Goal: Task Accomplishment & Management: Manage account settings

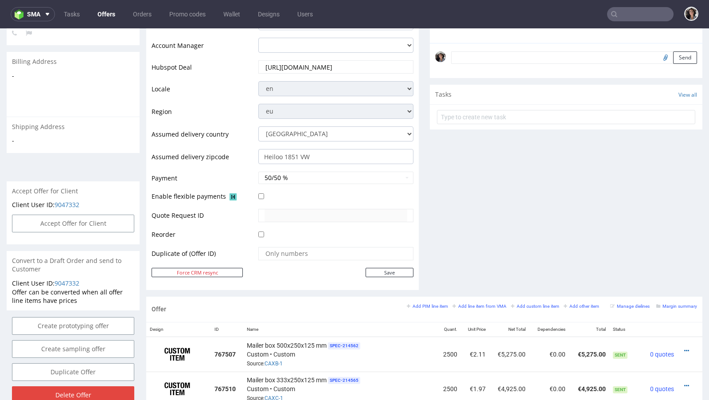
scroll to position [356, 0]
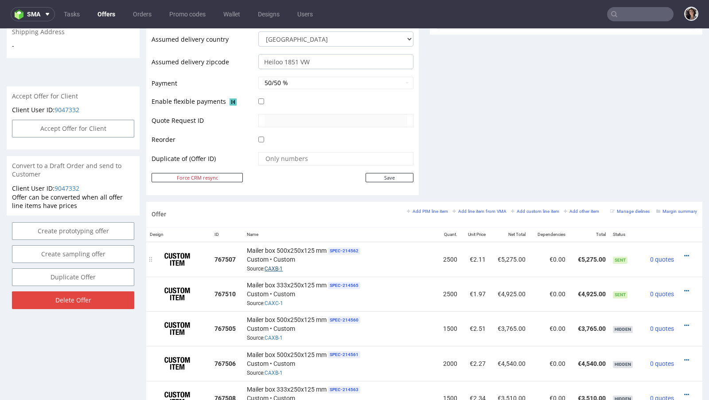
click at [279, 266] on link "CAXB-1" at bounding box center [274, 269] width 18 height 6
click at [272, 300] on link "CAXC-1" at bounding box center [274, 303] width 19 height 6
click at [308, 61] on input "Heiloo 1851 VW" at bounding box center [335, 61] width 155 height 15
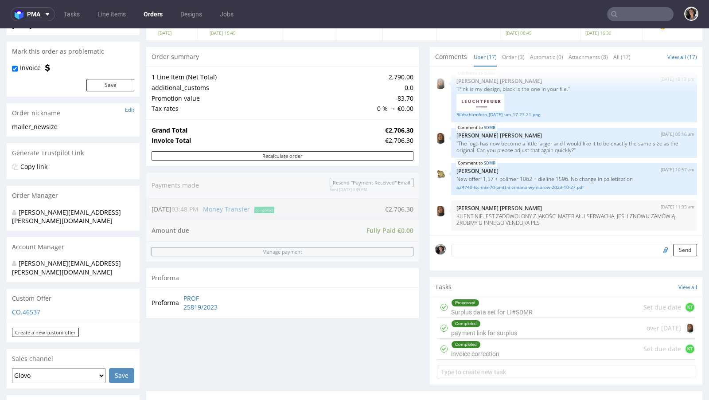
scroll to position [167, 0]
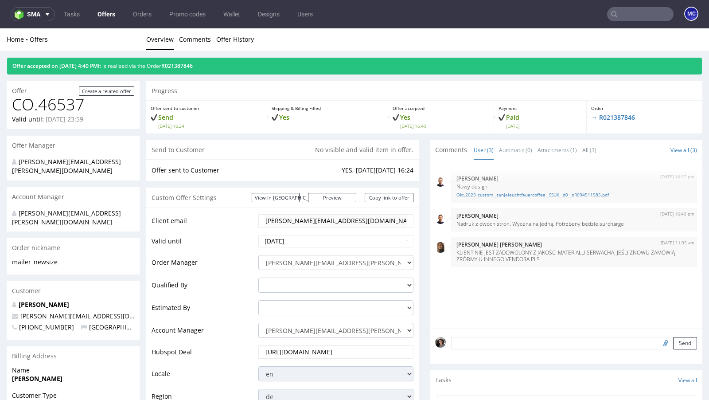
click at [309, 202] on div "Custom Offer Settings View in Hubspot Preview https://packhelp.de/packhelp-plus…" at bounding box center [282, 198] width 273 height 20
click at [309, 192] on div "Custom Offer Settings View in Hubspot Preview https://packhelp.de/packhelp-plus…" at bounding box center [282, 198] width 273 height 20
click at [300, 196] on link "View in [GEOGRAPHIC_DATA]" at bounding box center [276, 197] width 48 height 9
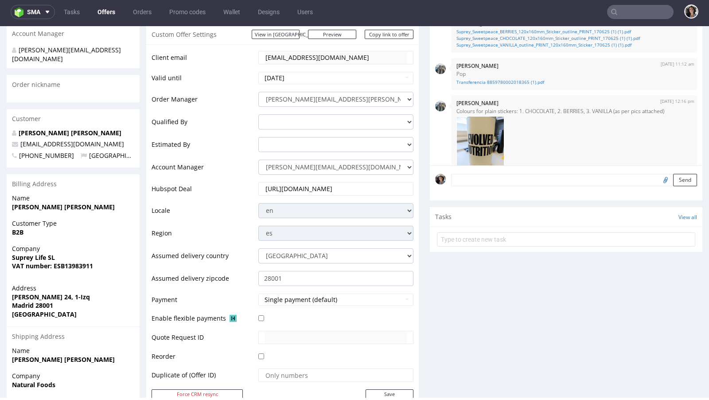
scroll to position [101, 0]
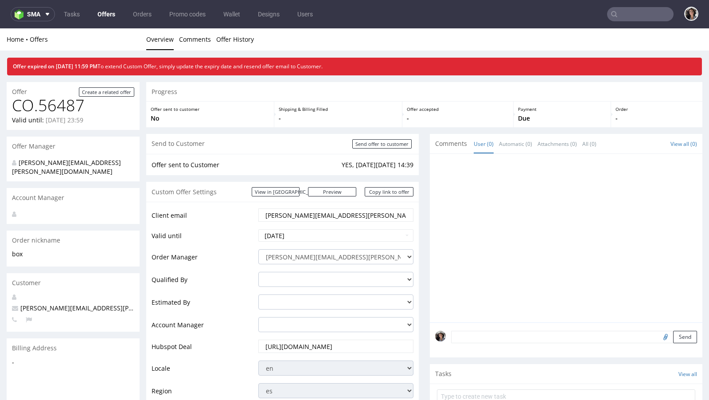
click at [279, 242] on td "[DATE]" at bounding box center [334, 238] width 157 height 20
click at [280, 237] on input "[DATE]" at bounding box center [335, 235] width 155 height 12
click at [331, 193] on td "22" at bounding box center [333, 194] width 13 height 13
type input "[DATE]"
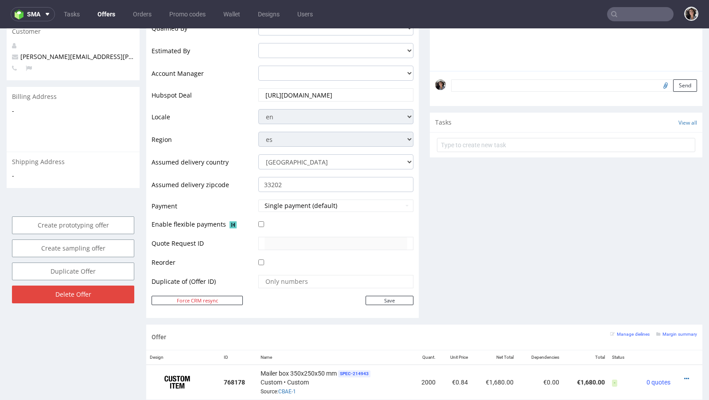
scroll to position [276, 0]
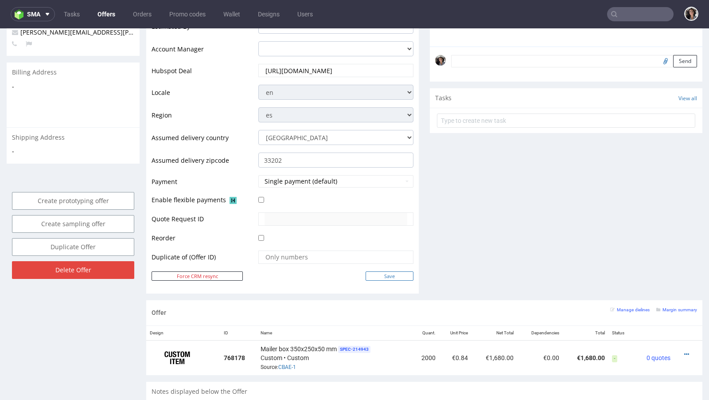
click at [394, 276] on input "Save" at bounding box center [390, 275] width 48 height 9
type input "In progress..."
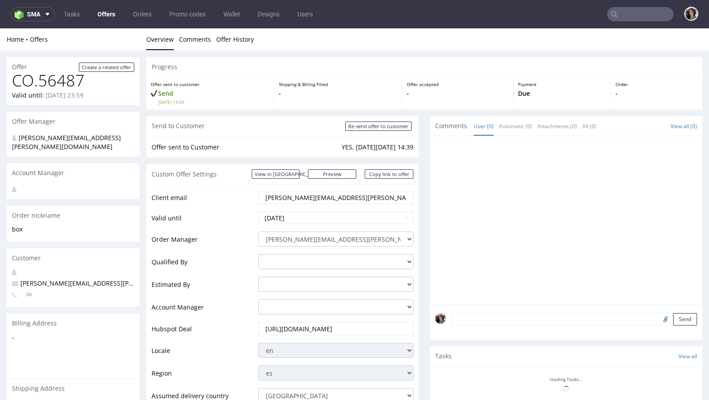
scroll to position [0, 0]
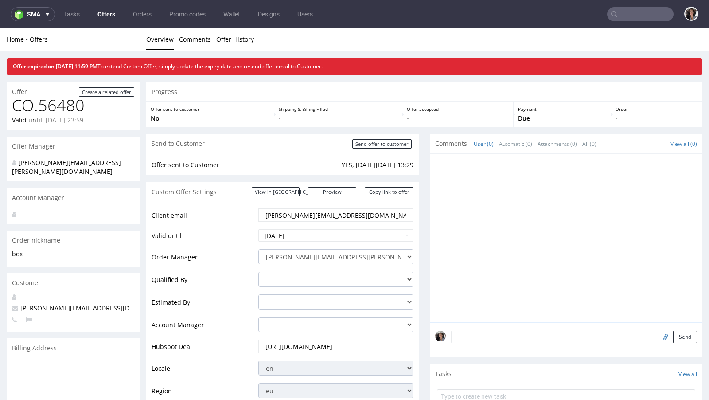
click at [333, 213] on input "cristina@mondaymerch.com" at bounding box center [336, 215] width 143 height 12
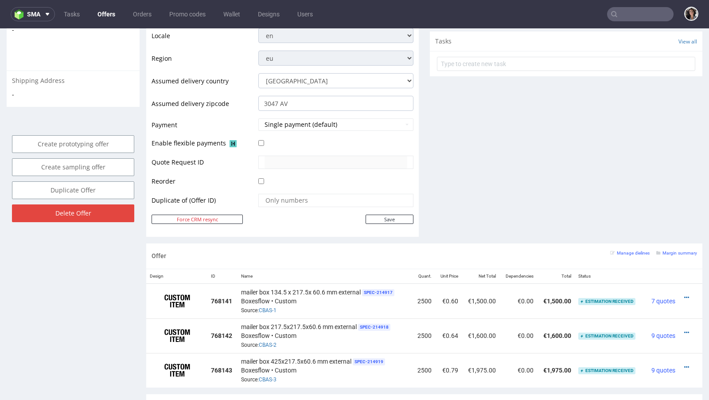
scroll to position [153, 0]
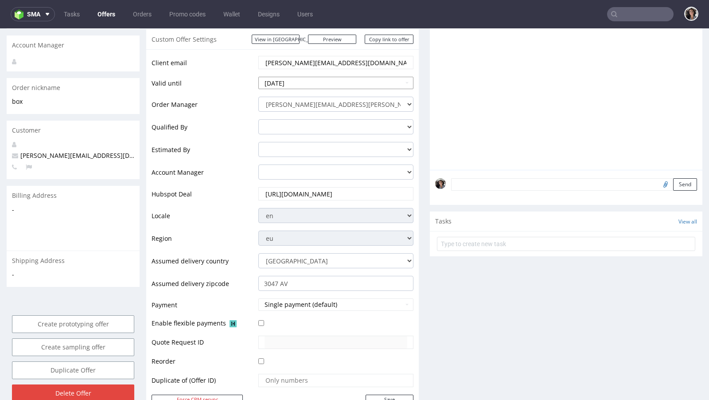
click at [311, 77] on input "2025-08-18" at bounding box center [335, 83] width 155 height 12
click at [334, 170] on td "22" at bounding box center [333, 168] width 13 height 13
type input "[DATE]"
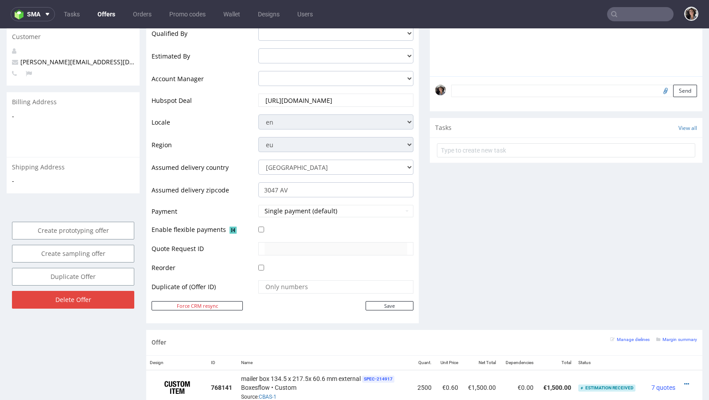
scroll to position [416, 0]
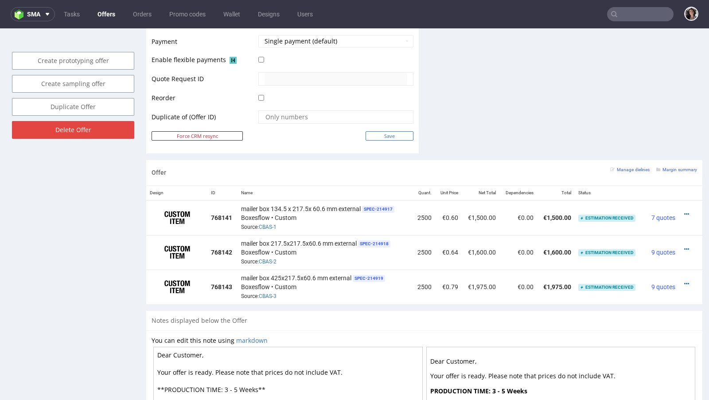
click at [388, 133] on input "Save" at bounding box center [390, 135] width 48 height 9
type input "In progress..."
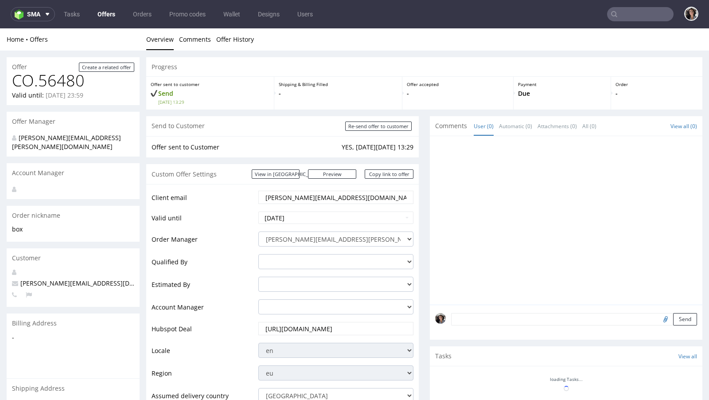
scroll to position [0, 0]
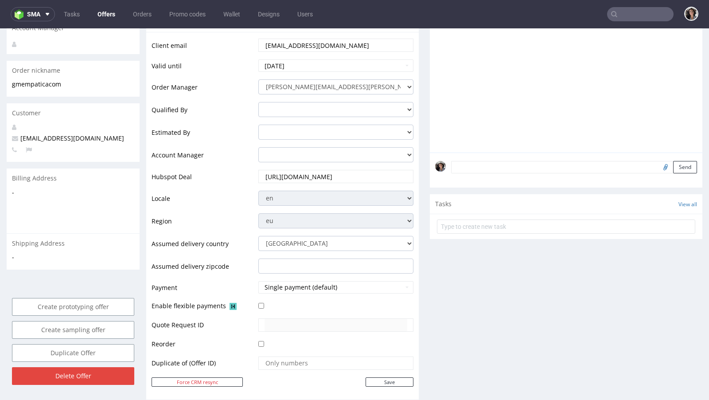
scroll to position [455, 0]
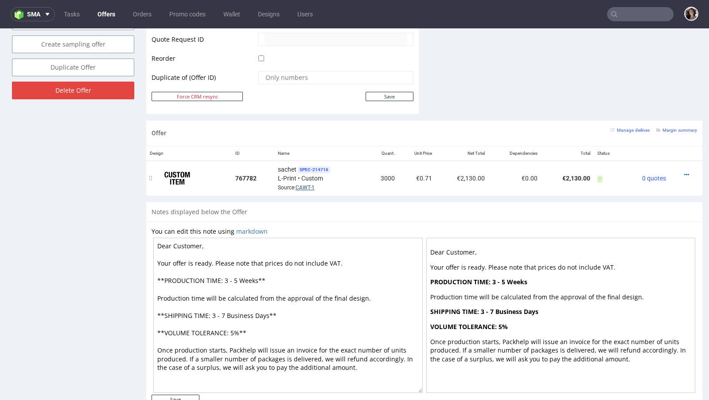
click at [303, 184] on link "CAWT-1" at bounding box center [305, 187] width 19 height 6
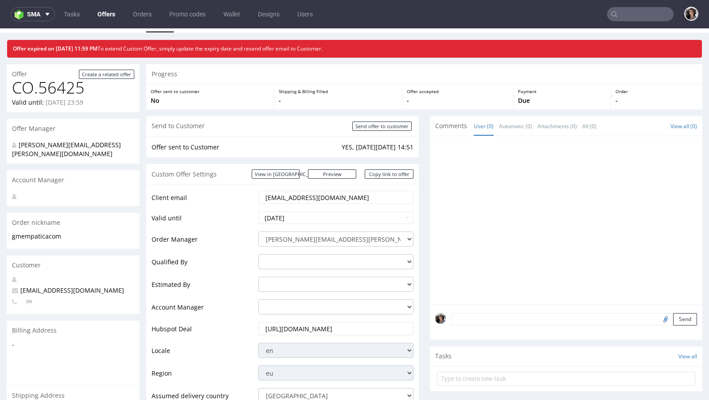
scroll to position [16, 0]
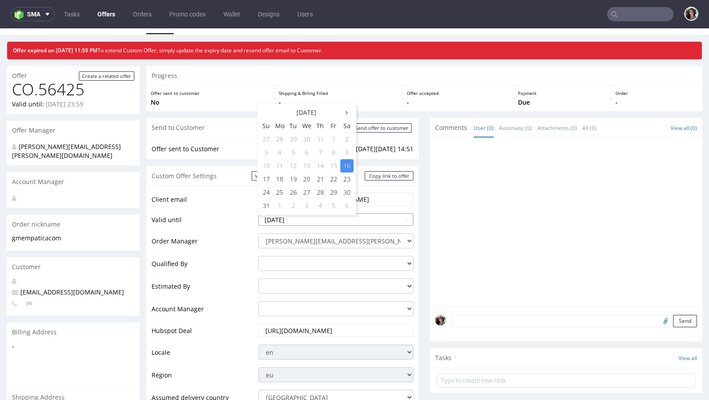
click at [297, 217] on input "2025-08-16" at bounding box center [335, 219] width 155 height 12
click at [336, 175] on td "22" at bounding box center [333, 178] width 13 height 13
type input "2025-08-22"
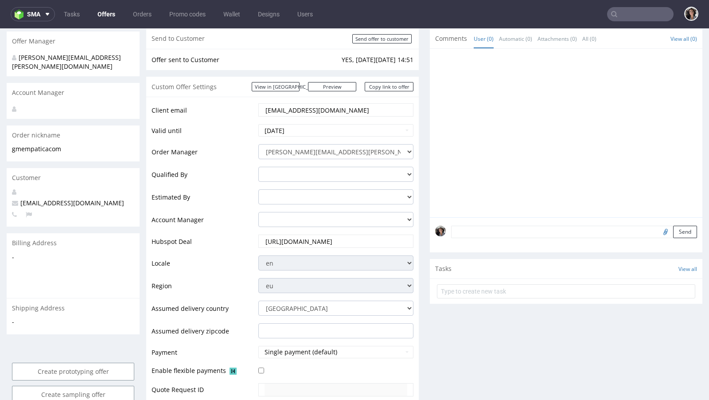
scroll to position [291, 0]
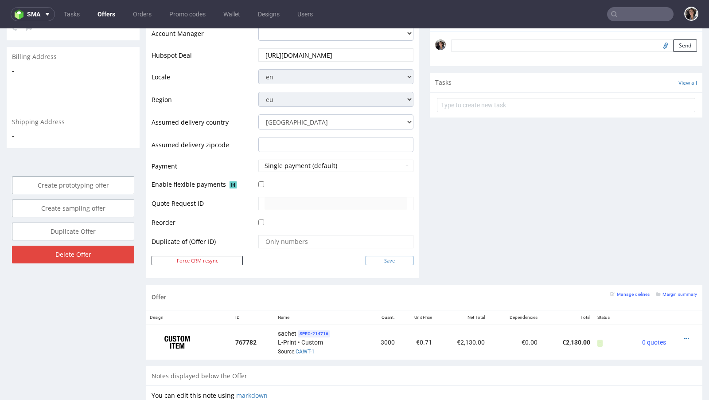
click at [394, 259] on input "Save" at bounding box center [390, 260] width 48 height 9
type input "In progress..."
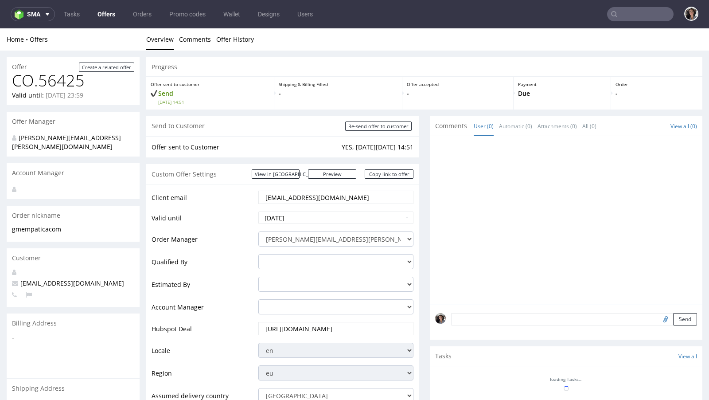
scroll to position [0, 0]
click at [388, 145] on td "YES, on Mon 11 Aug 14:51" at bounding box center [377, 147] width 74 height 11
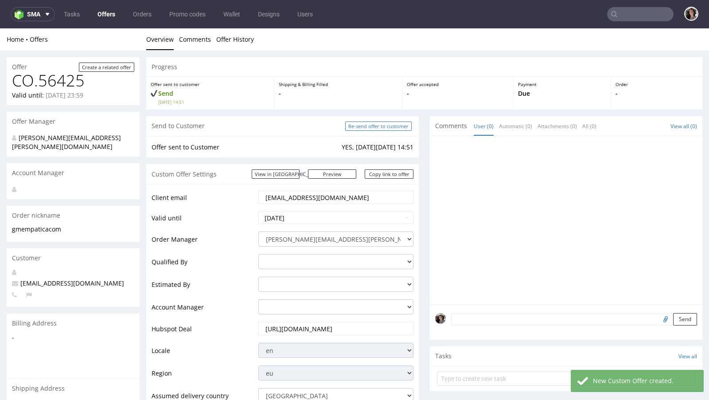
click at [382, 129] on input "Re-send offer to customer" at bounding box center [378, 125] width 67 height 9
type input "In progress..."
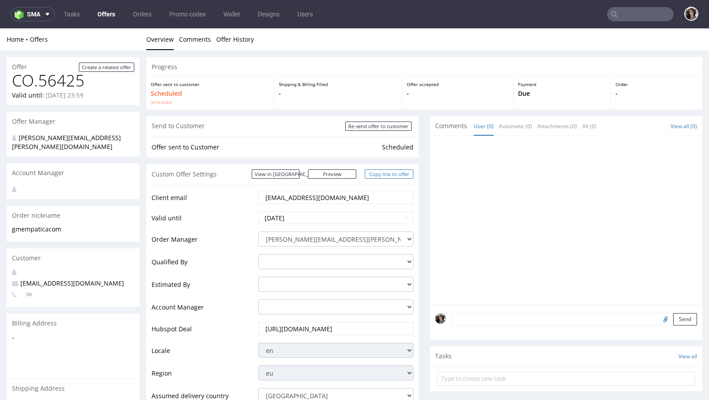
click at [388, 169] on link "Copy link to offer" at bounding box center [389, 173] width 49 height 9
click at [399, 168] on div "Custom Offer Settings View in Hubspot Preview https://packhelp.com/packhelp-plu…" at bounding box center [282, 174] width 273 height 20
click at [399, 172] on link "Copy link to offer" at bounding box center [389, 173] width 49 height 9
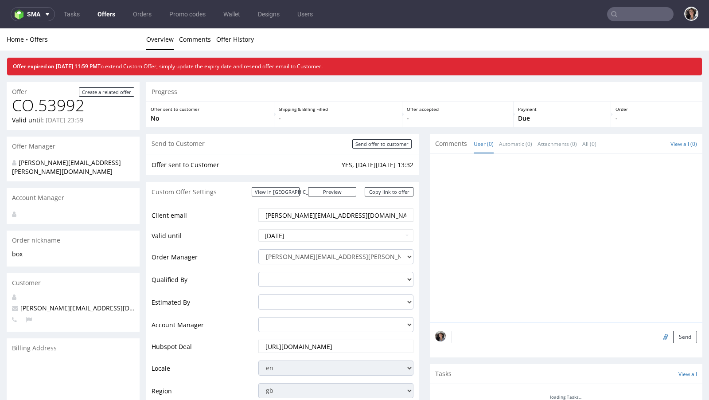
click at [627, 17] on input "text" at bounding box center [640, 14] width 67 height 14
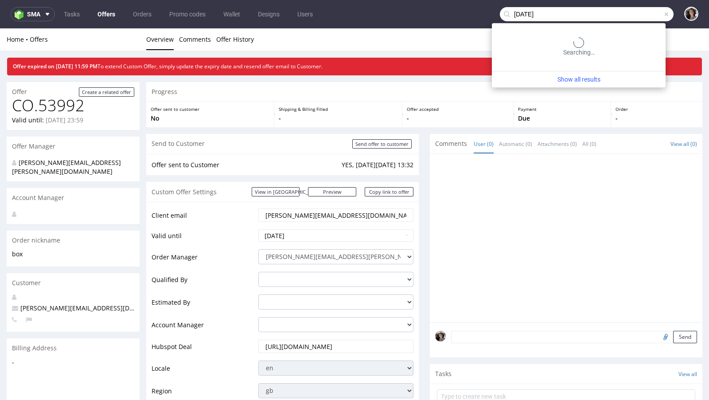
type input "monday"
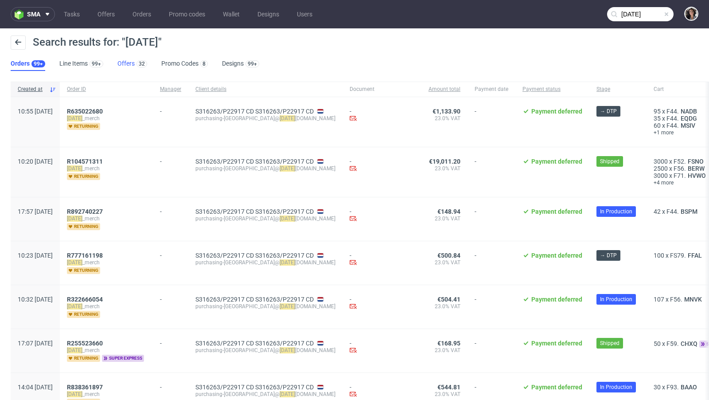
click at [132, 62] on link "Offers 32" at bounding box center [132, 64] width 30 height 14
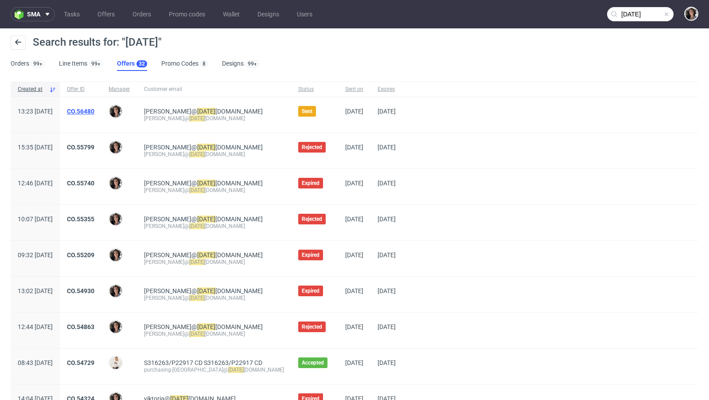
click at [94, 111] on link "CO.56480" at bounding box center [80, 111] width 27 height 7
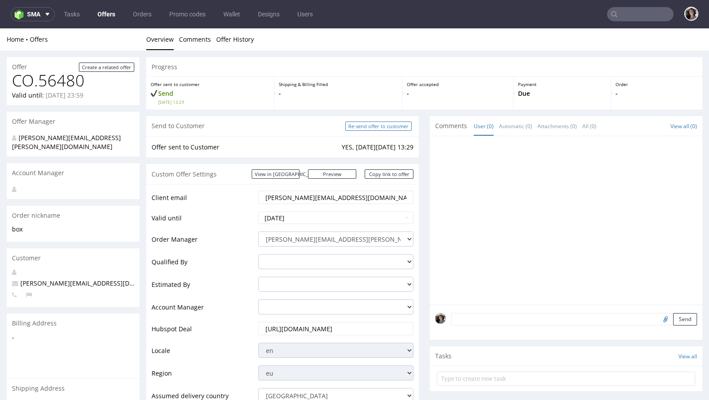
click at [394, 126] on input "Re-send offer to customer" at bounding box center [378, 125] width 67 height 9
type input "In progress..."
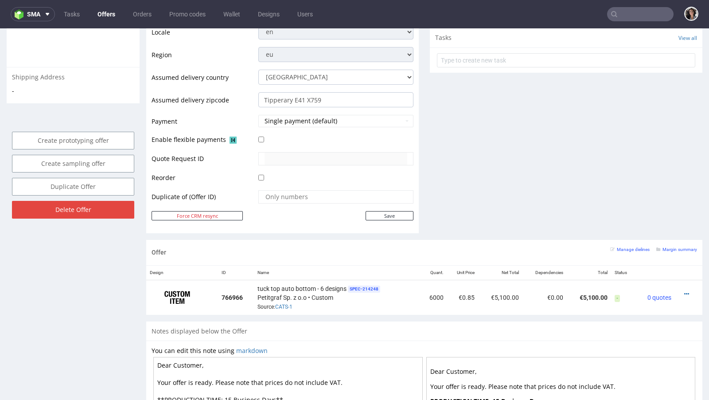
scroll to position [418, 0]
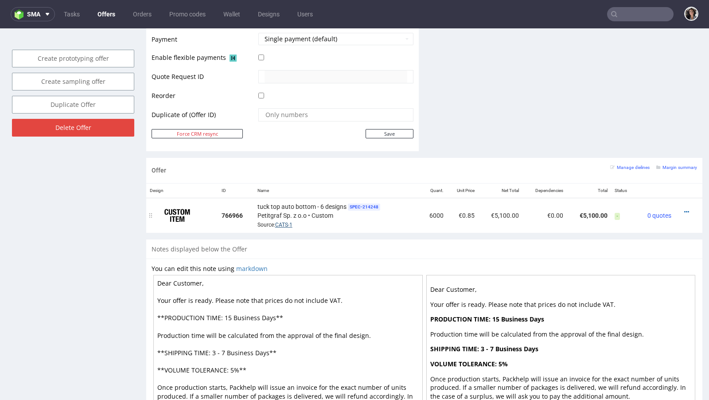
click at [282, 222] on link "CATS-1" at bounding box center [283, 225] width 17 height 6
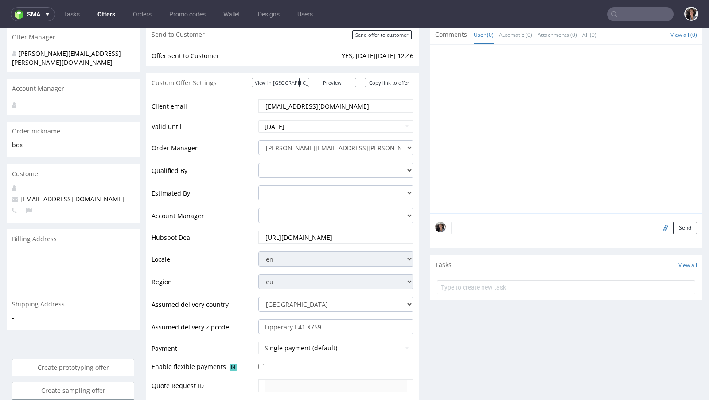
scroll to position [109, 0]
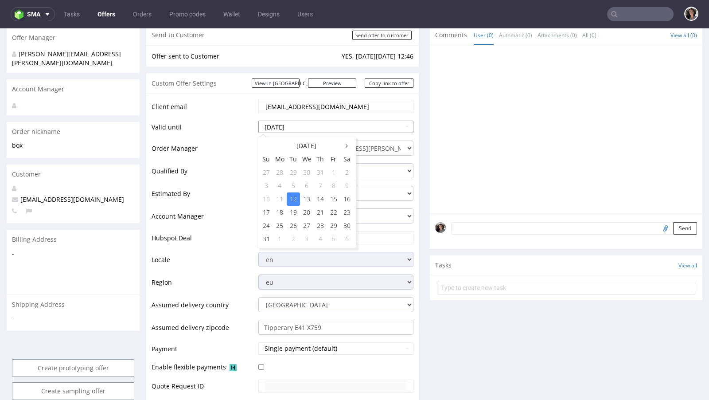
click at [307, 121] on input "2025-08-12" at bounding box center [335, 127] width 155 height 12
click at [308, 200] on td "13" at bounding box center [307, 198] width 14 height 13
type input "2025-08-13"
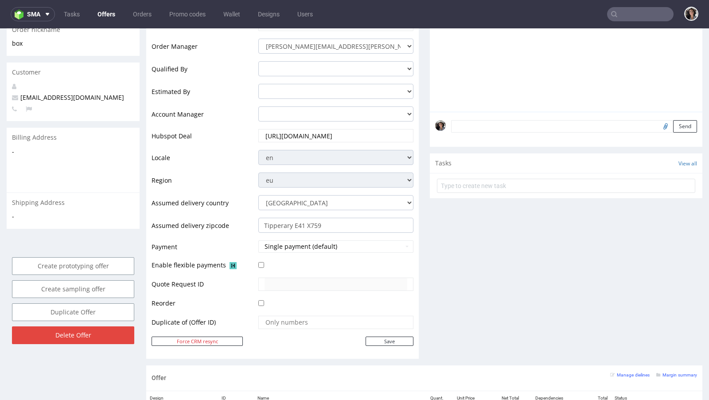
scroll to position [339, 0]
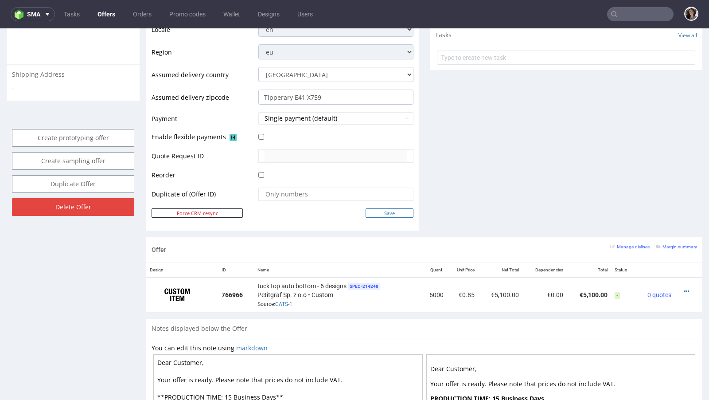
click at [384, 209] on input "Save" at bounding box center [390, 212] width 48 height 9
type input "In progress..."
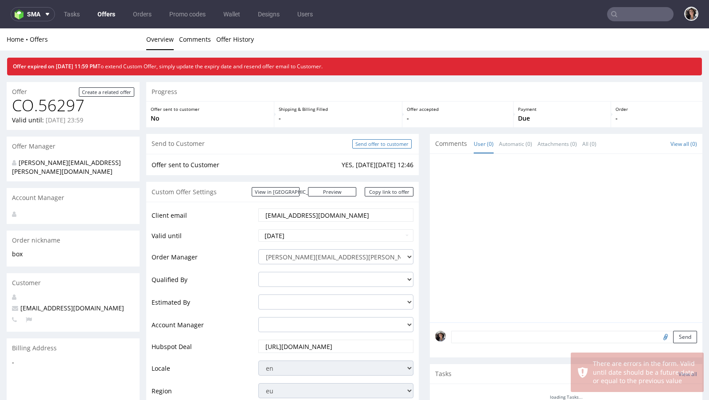
scroll to position [0, 0]
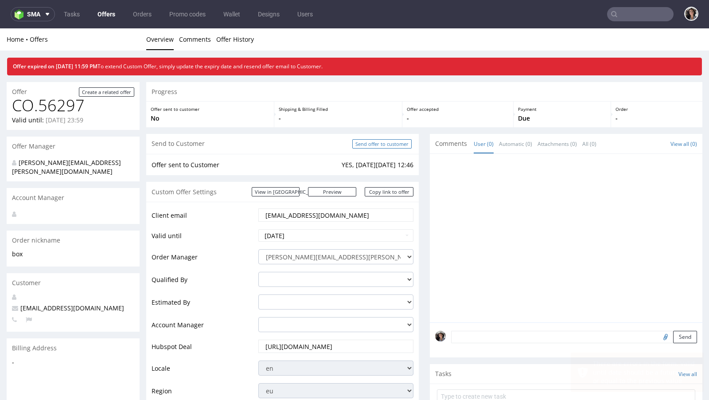
click at [395, 143] on input "Send offer to customer" at bounding box center [381, 143] width 59 height 9
type input "In progress..."
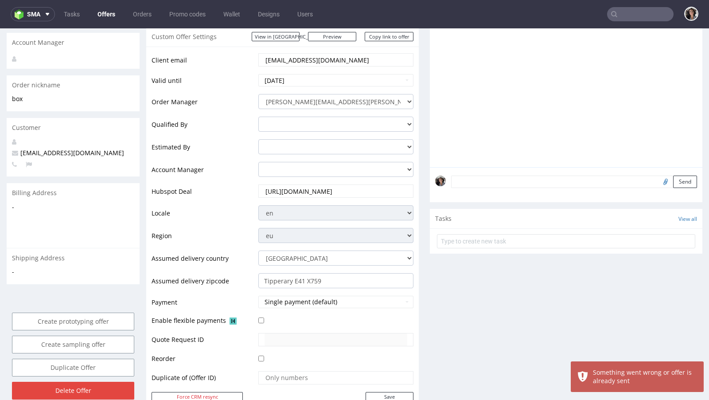
scroll to position [132, 0]
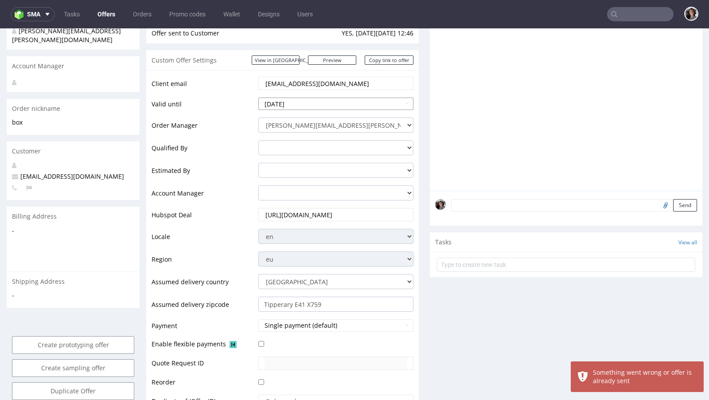
click at [308, 106] on input "2025-08-12" at bounding box center [335, 104] width 155 height 12
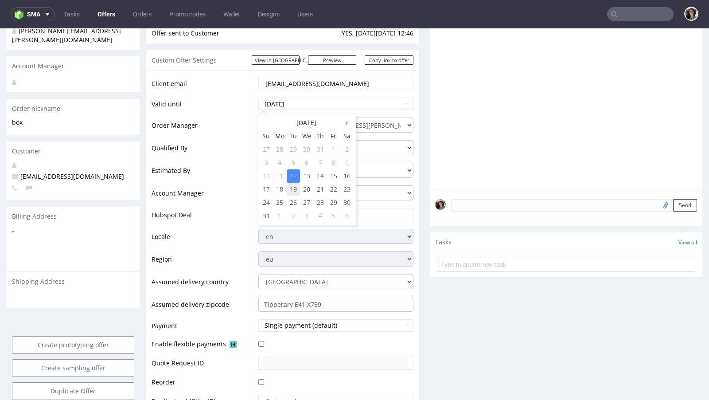
click at [292, 191] on td "19" at bounding box center [293, 189] width 13 height 13
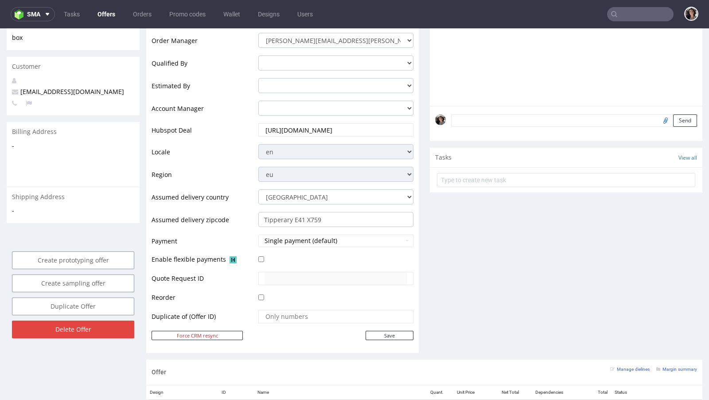
scroll to position [0, 0]
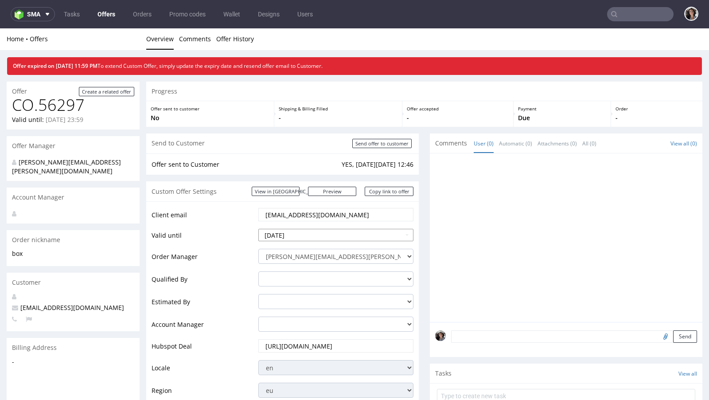
click at [307, 196] on td "20" at bounding box center [307, 194] width 14 height 13
type input "2025-08-20"
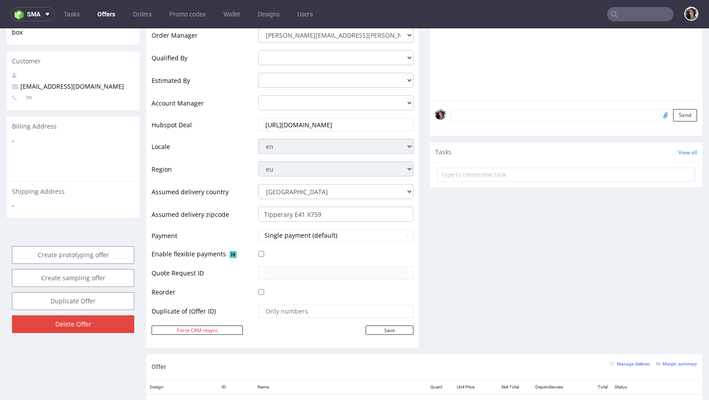
scroll to position [268, 0]
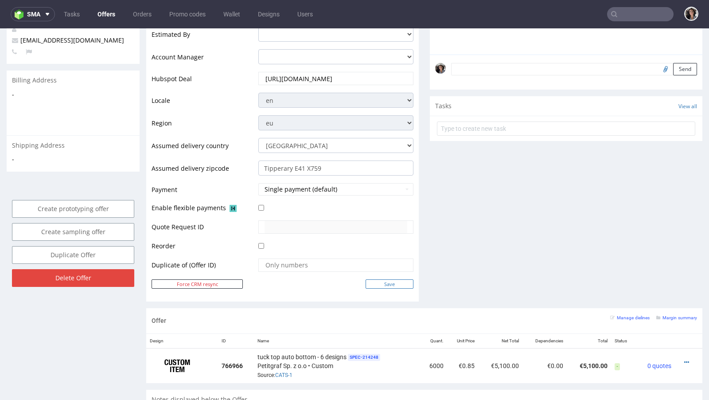
click at [394, 283] on input "Save" at bounding box center [390, 283] width 48 height 9
type input "In progress..."
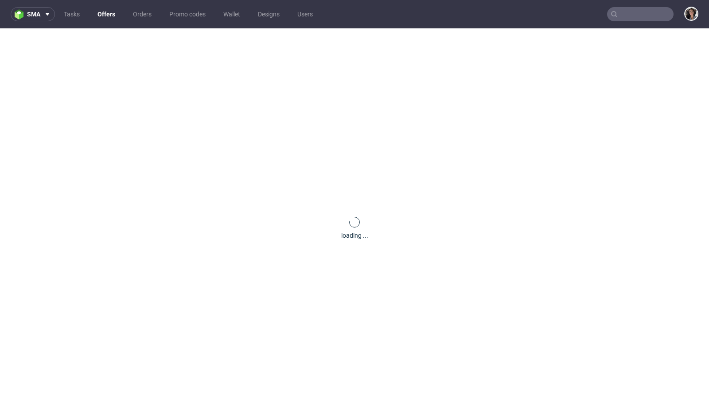
scroll to position [0, 0]
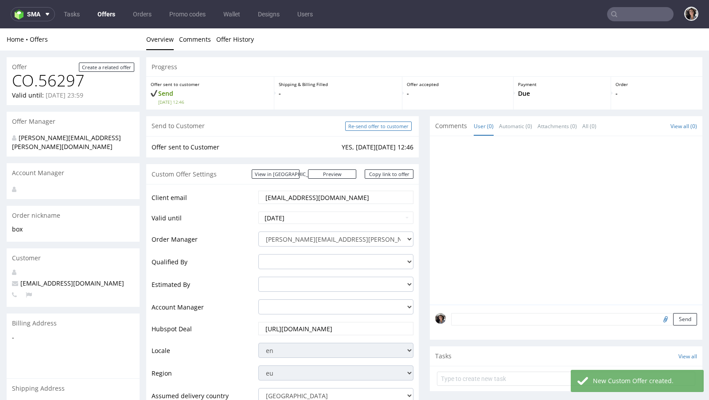
click at [379, 125] on input "Re-send offer to customer" at bounding box center [378, 125] width 67 height 9
type input "In progress..."
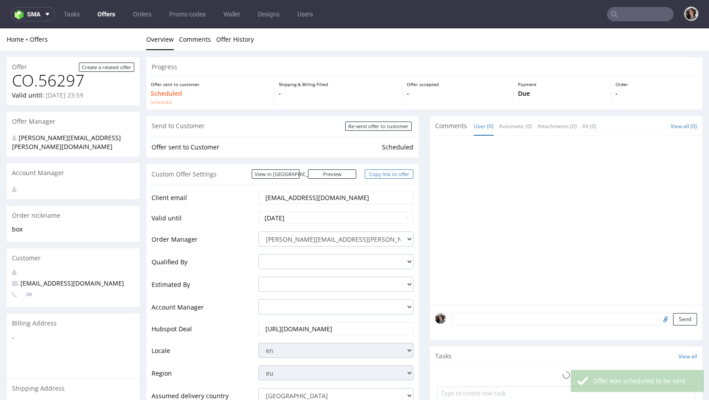
click at [399, 175] on link "Copy link to offer" at bounding box center [389, 173] width 49 height 9
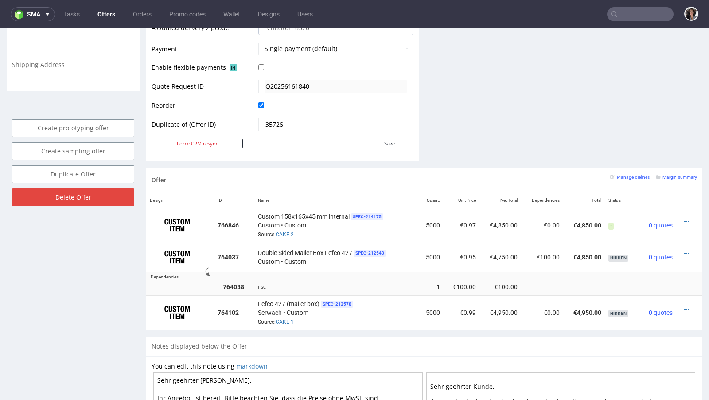
scroll to position [398, 0]
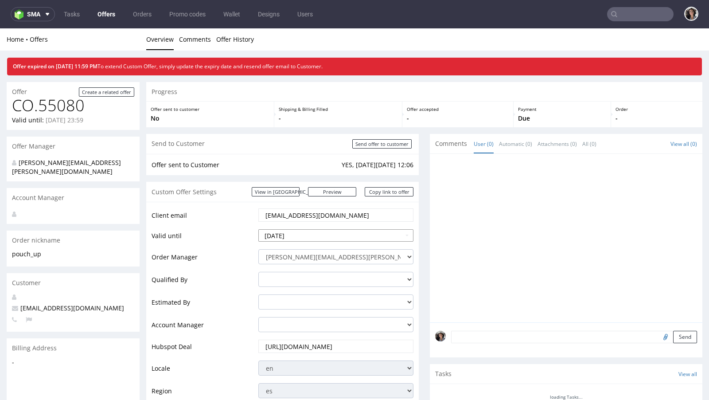
click at [324, 239] on input "[DATE]" at bounding box center [335, 235] width 155 height 12
click at [403, 235] on input "[DATE]" at bounding box center [335, 235] width 155 height 12
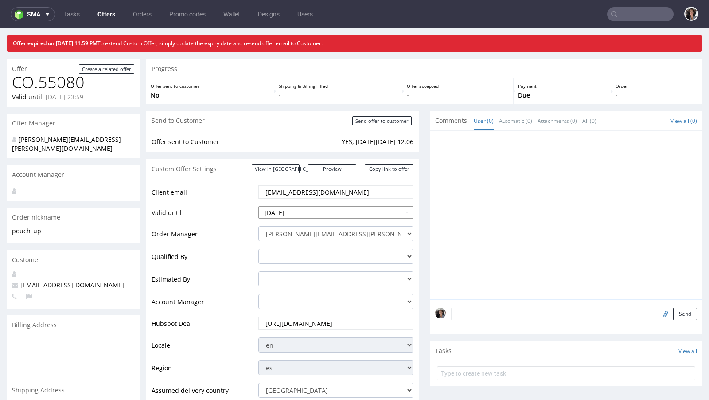
scroll to position [31, 0]
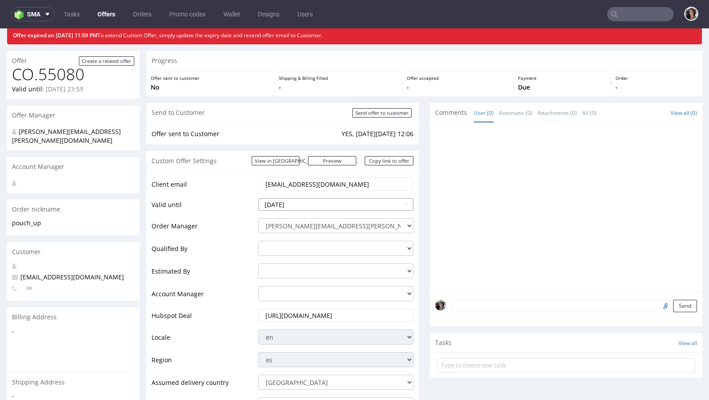
click at [293, 203] on input "[DATE]" at bounding box center [335, 204] width 155 height 12
click at [300, 204] on input "[DATE]" at bounding box center [335, 204] width 155 height 12
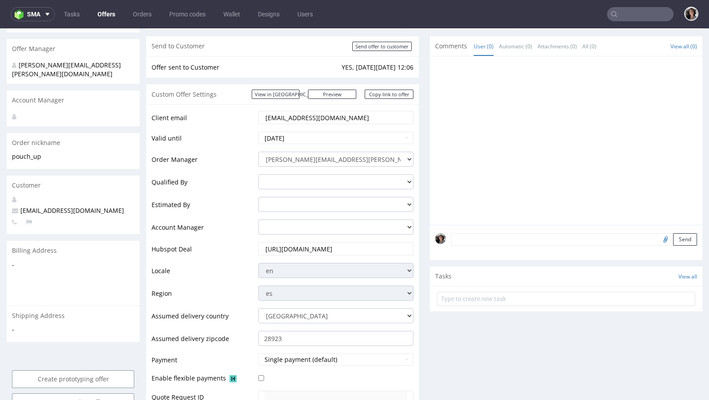
scroll to position [298, 0]
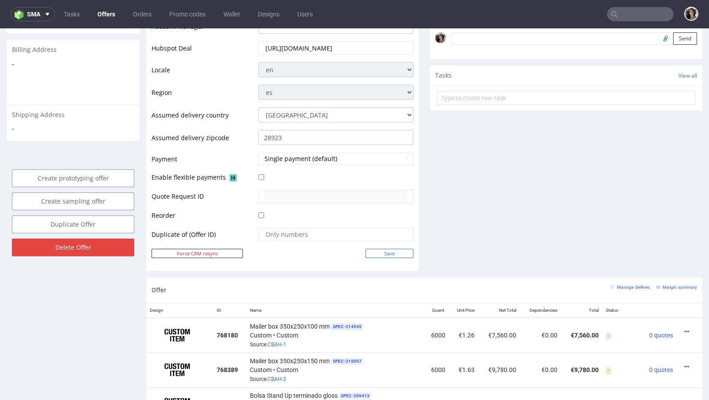
type input "2025-08-22"
click at [394, 250] on input "Save" at bounding box center [390, 253] width 48 height 9
type input "In progress..."
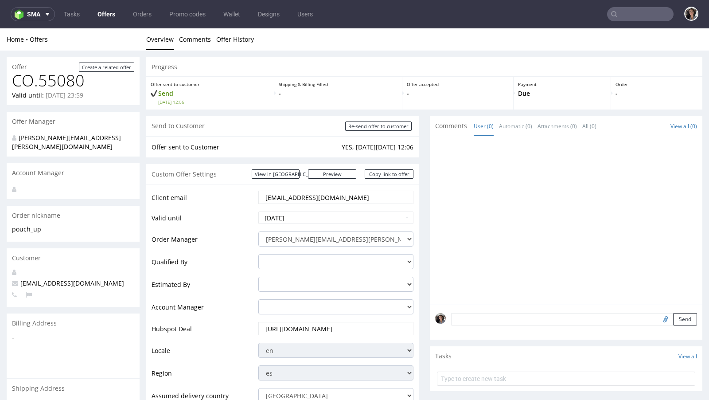
scroll to position [0, 0]
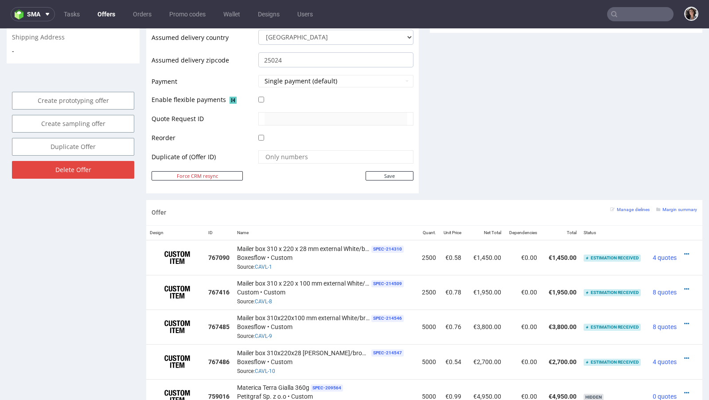
scroll to position [454, 0]
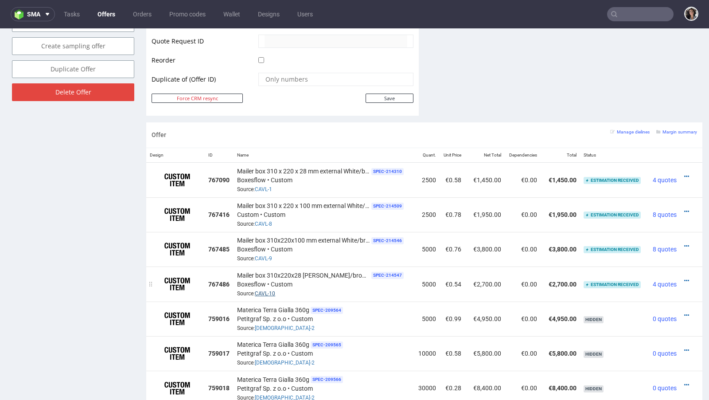
click at [266, 291] on link "CAVL-10" at bounding box center [265, 293] width 20 height 6
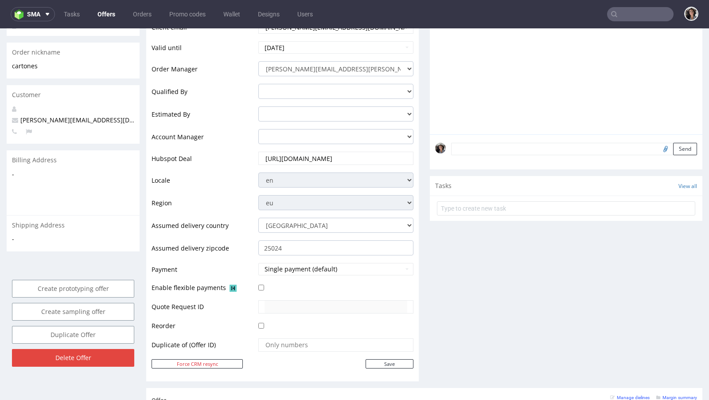
scroll to position [0, 0]
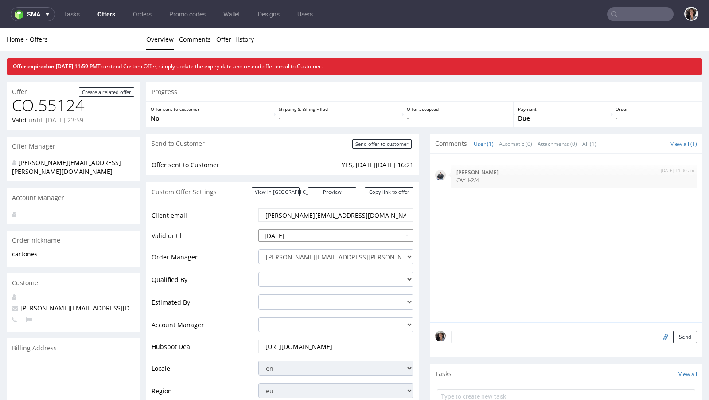
click at [301, 235] on input "2025-08-12" at bounding box center [335, 235] width 155 height 12
click at [335, 192] on td "22" at bounding box center [333, 194] width 13 height 13
type input "[DATE]"
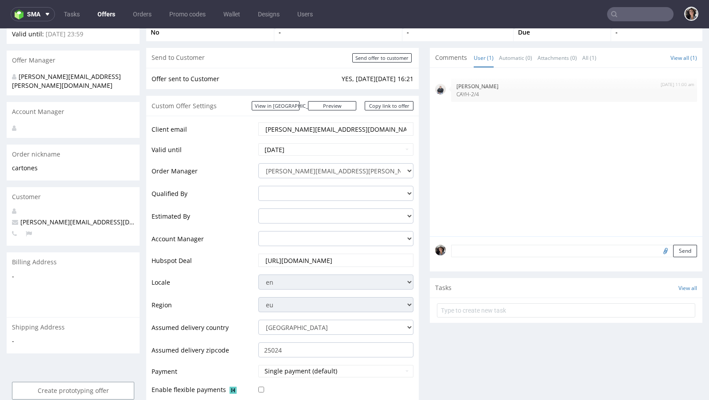
scroll to position [344, 0]
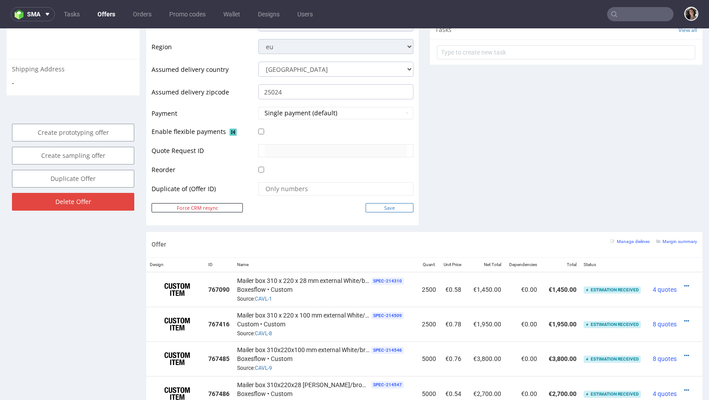
click at [389, 208] on input "Save" at bounding box center [390, 207] width 48 height 9
type input "In progress..."
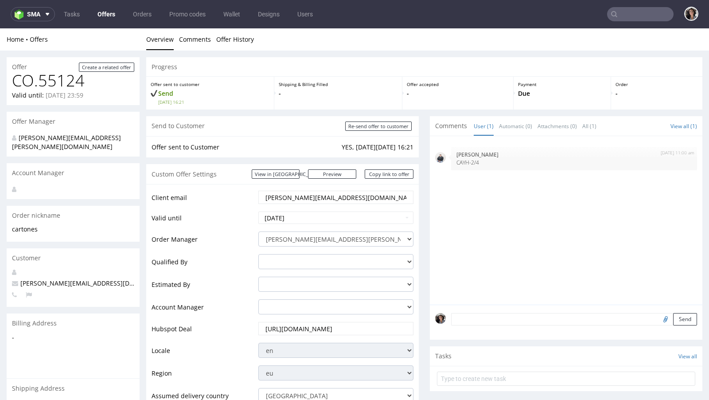
scroll to position [0, 0]
click at [390, 172] on link "Copy link to offer" at bounding box center [389, 173] width 49 height 9
click at [377, 123] on input "Re-send offer to customer" at bounding box center [378, 125] width 67 height 9
type input "In progress..."
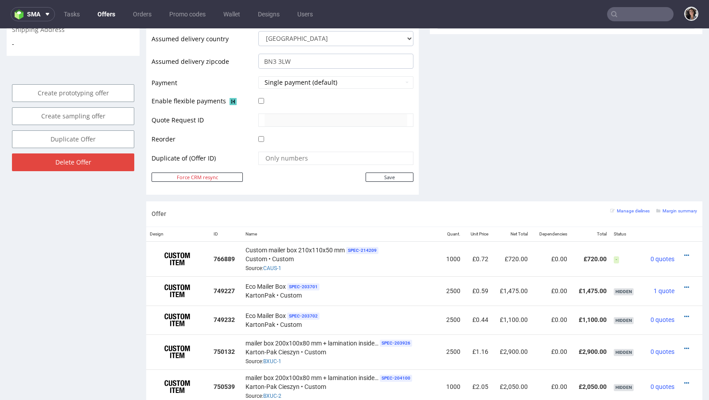
scroll to position [371, 0]
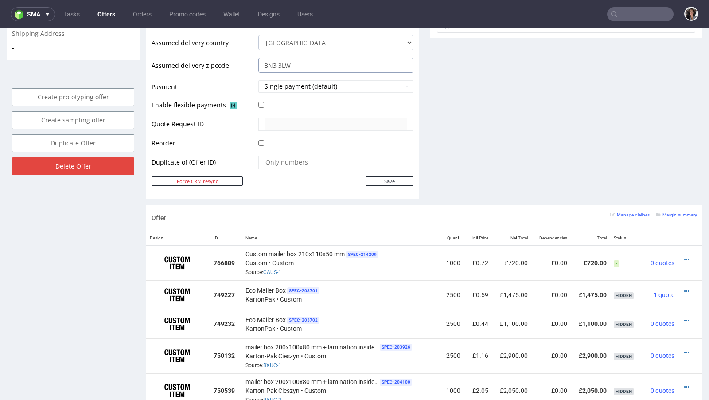
click at [305, 65] on input "BN3 3LW" at bounding box center [335, 65] width 155 height 15
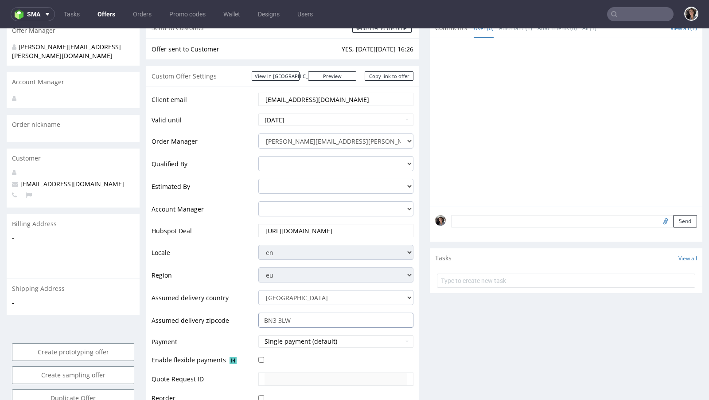
scroll to position [38, 0]
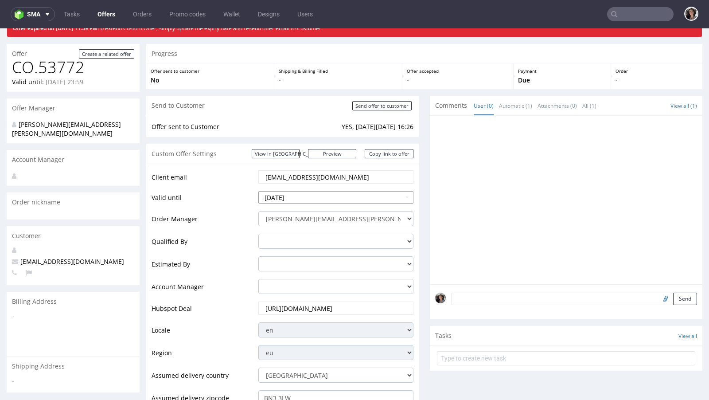
click at [336, 197] on input "2025-08-04" at bounding box center [335, 197] width 155 height 12
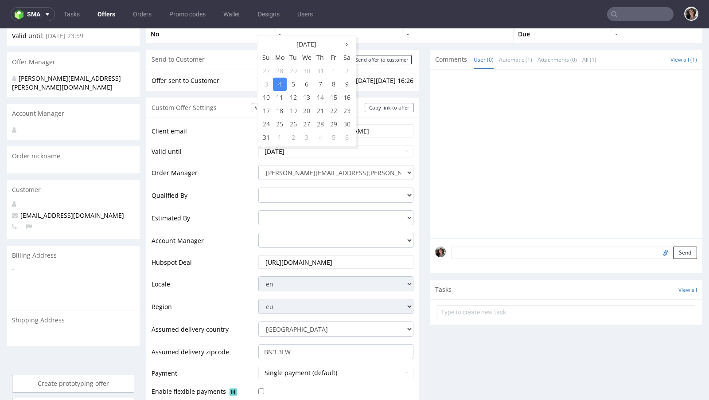
scroll to position [389, 0]
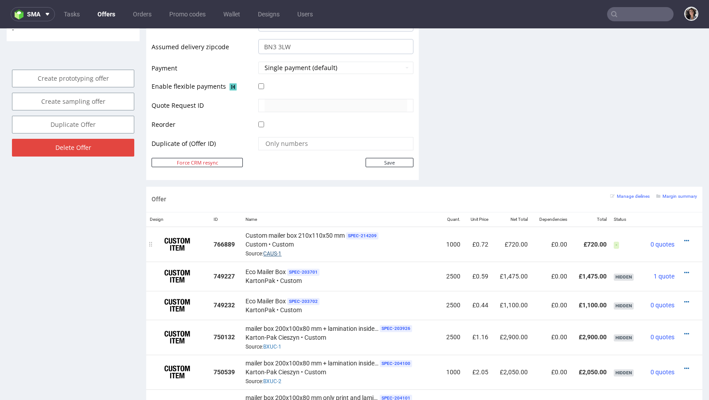
click at [270, 251] on link "CAUS-1" at bounding box center [272, 254] width 18 height 6
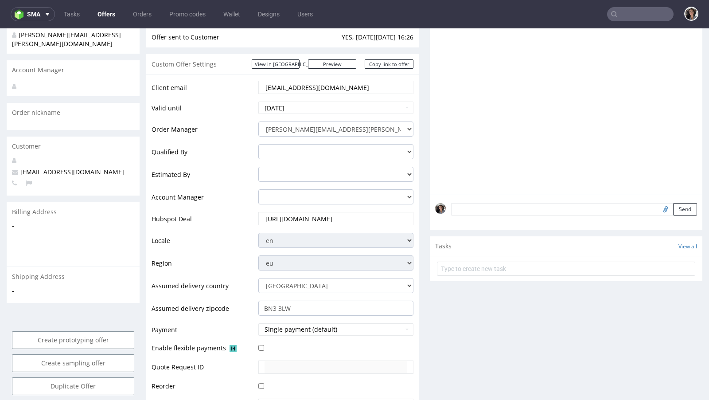
scroll to position [94, 0]
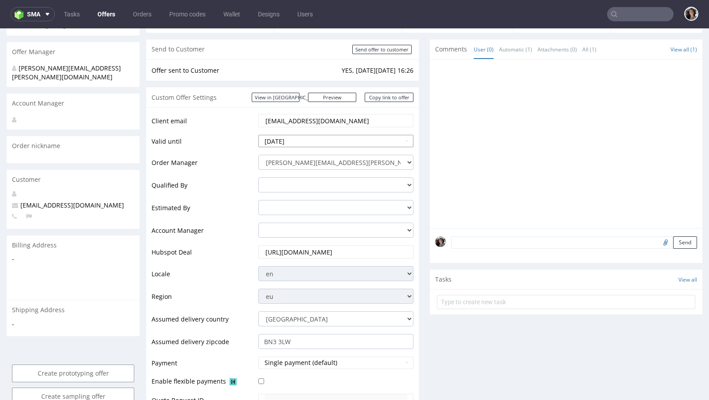
click at [325, 142] on input "2025-08-04" at bounding box center [335, 141] width 155 height 12
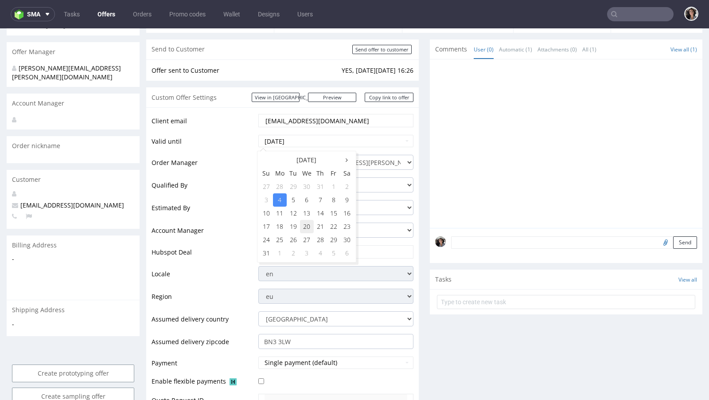
click at [307, 226] on td "20" at bounding box center [307, 226] width 14 height 13
type input "2025-08-20"
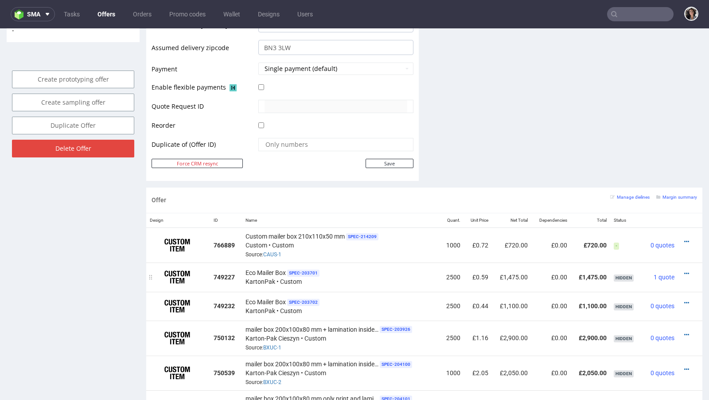
scroll to position [404, 0]
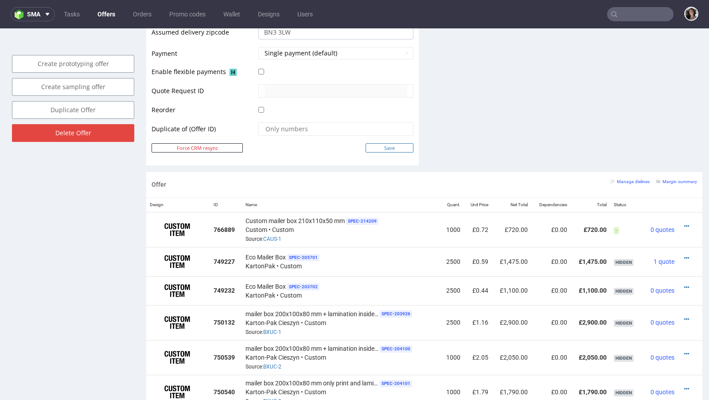
click at [390, 149] on input "Save" at bounding box center [390, 147] width 48 height 9
type input "In progress..."
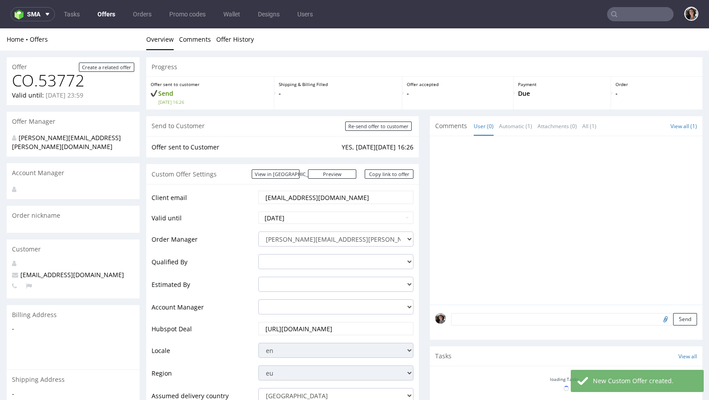
scroll to position [362, 0]
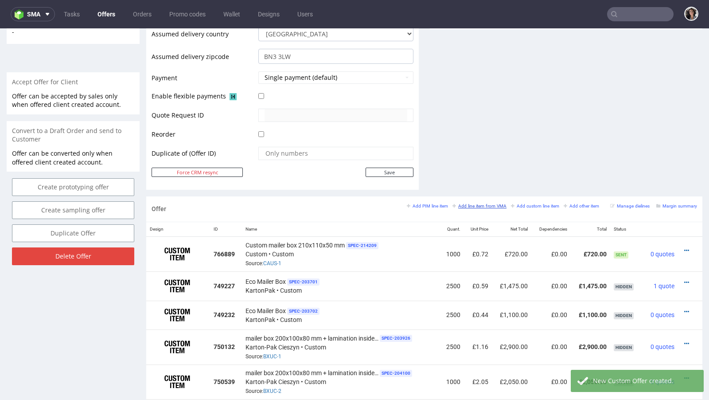
click at [485, 204] on small "Add line item from VMA" at bounding box center [480, 206] width 54 height 5
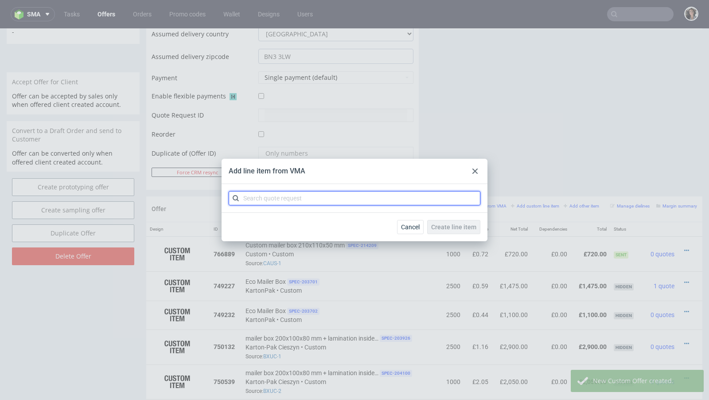
click at [337, 197] on input "text" at bounding box center [355, 198] width 252 height 14
paste input "CBCF"
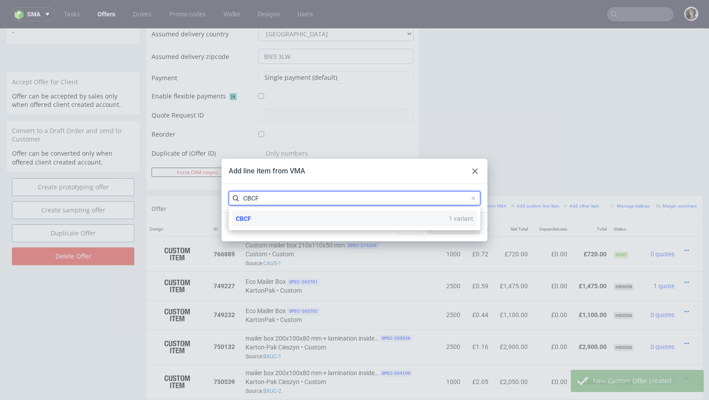
type input "CBCF"
click at [260, 219] on div "CBCF 1 variant" at bounding box center [354, 219] width 245 height 16
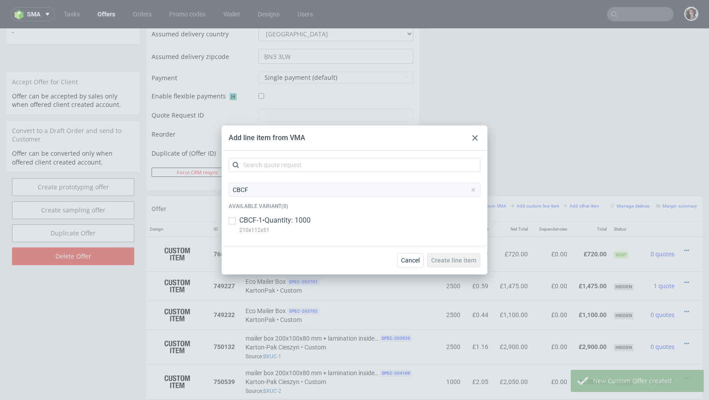
click at [260, 219] on p "CBCF-1 • Quantity: 1000" at bounding box center [274, 220] width 71 height 10
checkbox input "true"
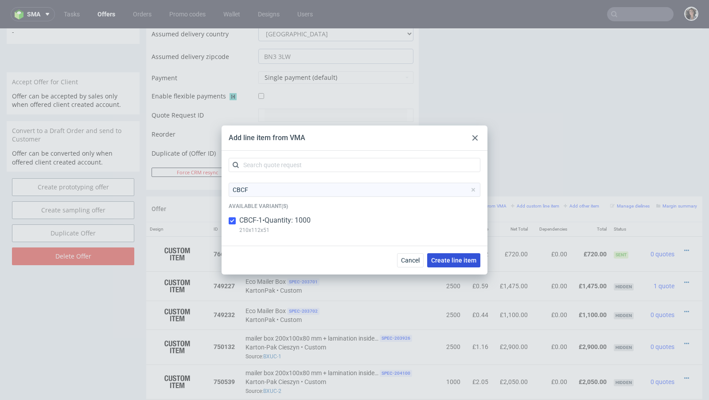
click at [463, 258] on span "Create line item" at bounding box center [453, 260] width 45 height 6
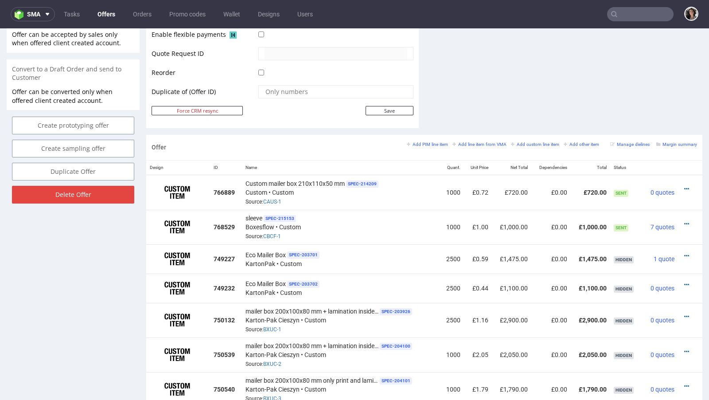
scroll to position [423, 0]
click at [682, 222] on div at bounding box center [688, 224] width 12 height 9
click at [685, 222] on icon at bounding box center [687, 225] width 5 height 6
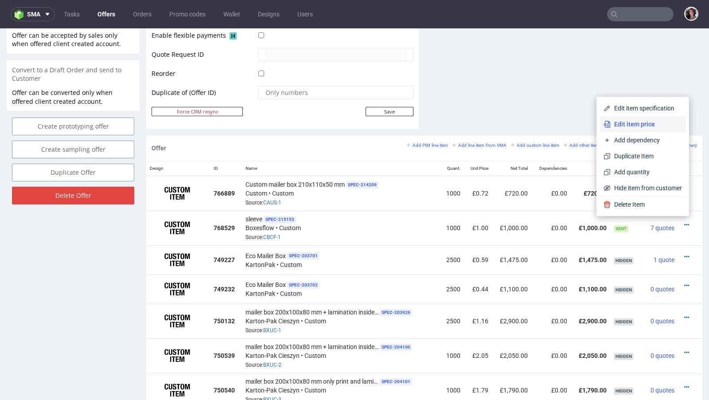
drag, startPoint x: 626, startPoint y: 113, endPoint x: 629, endPoint y: 119, distance: 6.8
click at [629, 119] on div "Edit item specification Edit item price Add dependency Duplicate Item Add quant…" at bounding box center [643, 148] width 86 height 96
click at [629, 119] on li "Edit item price" at bounding box center [643, 124] width 86 height 16
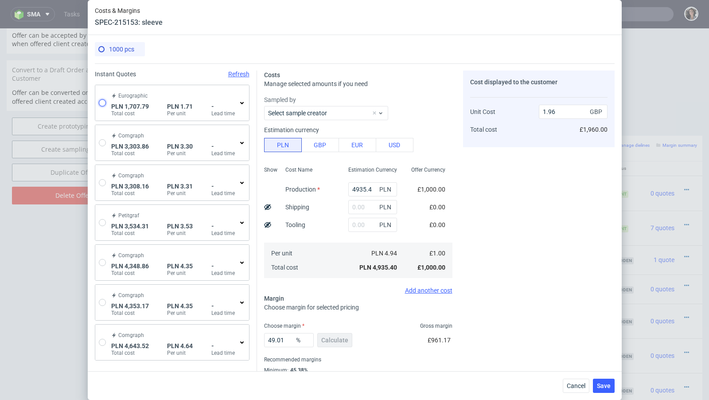
click at [103, 102] on input "radio" at bounding box center [102, 102] width 7 height 7
radio input "true"
radio input "false"
type input "1567.6599999999999"
type input "140.13"
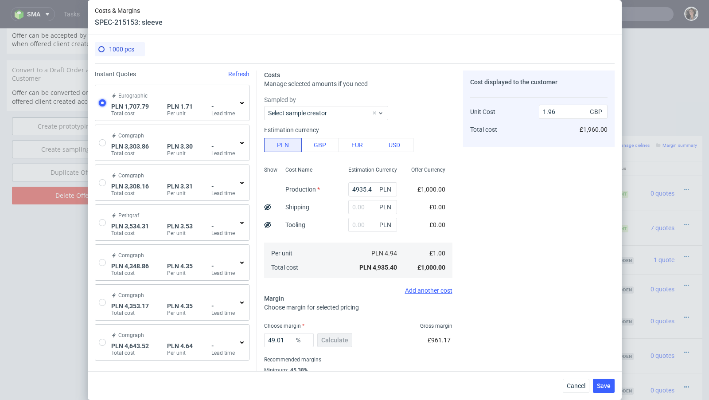
type input "0.35"
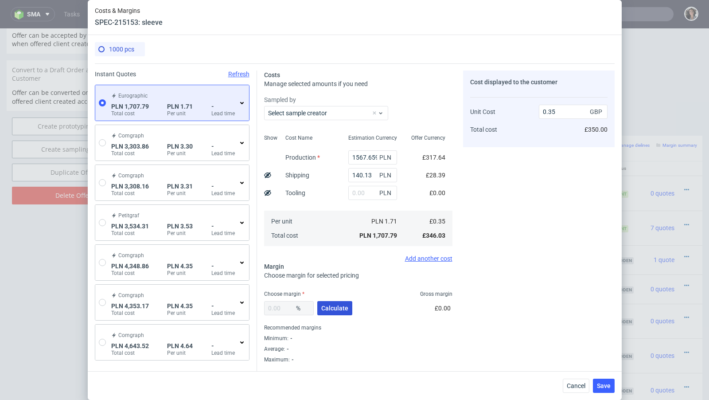
click at [334, 305] on span "Calculate" at bounding box center [334, 308] width 27 height 6
type input "45.44"
type input "0.64"
drag, startPoint x: 288, startPoint y: 309, endPoint x: 254, endPoint y: 306, distance: 34.8
click at [254, 306] on div "Instant Quotes Refresh Eurographic PLN 1,707.79 Total cost PLN 1.71 Per unit - …" at bounding box center [355, 262] width 520 height 398
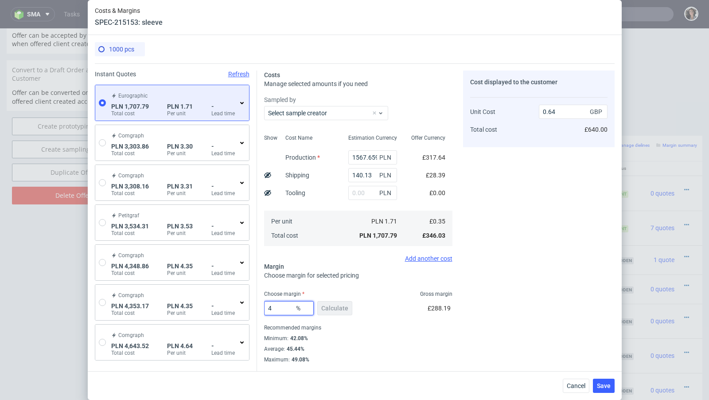
type input "43"
type input "0.61"
type input "43"
click at [399, 340] on div "Minimum : 42.08%" at bounding box center [358, 338] width 188 height 11
click at [615, 384] on div "Cancel Save" at bounding box center [355, 385] width 534 height 29
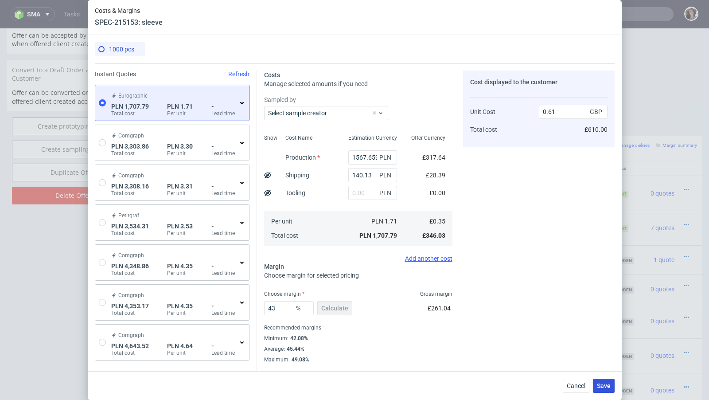
click at [607, 384] on span "Save" at bounding box center [604, 386] width 14 height 6
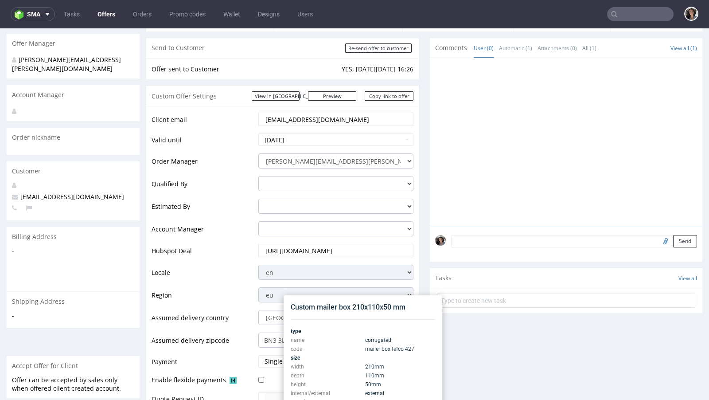
scroll to position [0, 0]
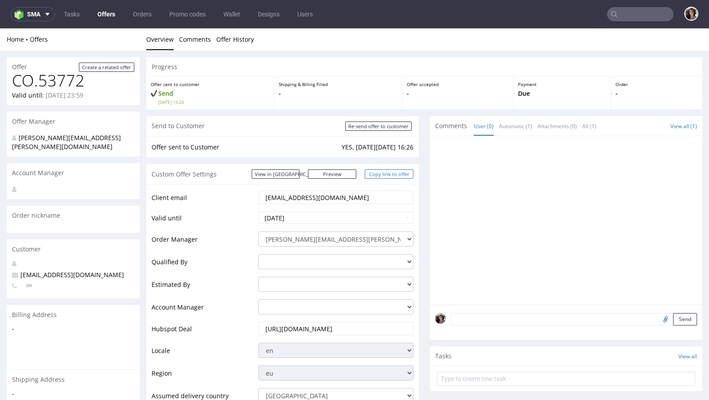
click at [396, 173] on link "Copy link to offer" at bounding box center [389, 173] width 49 height 9
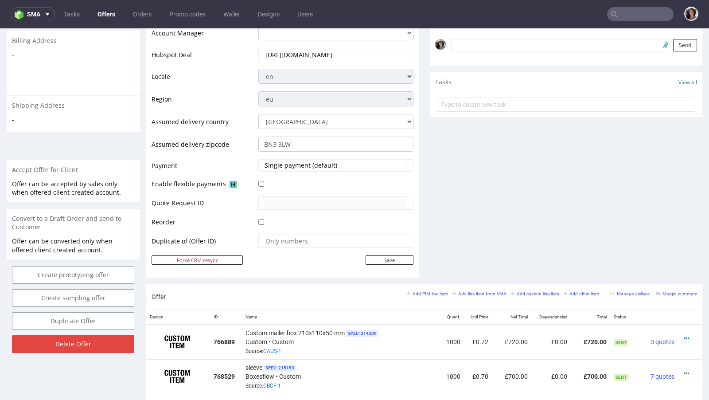
scroll to position [54, 0]
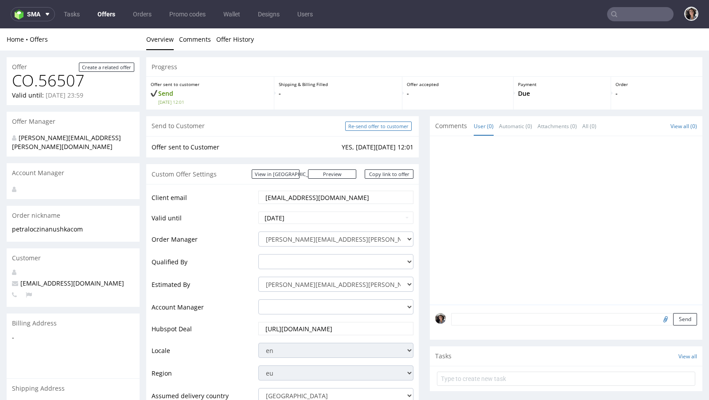
click at [384, 125] on input "Re-send offer to customer" at bounding box center [378, 125] width 67 height 9
type input "In progress..."
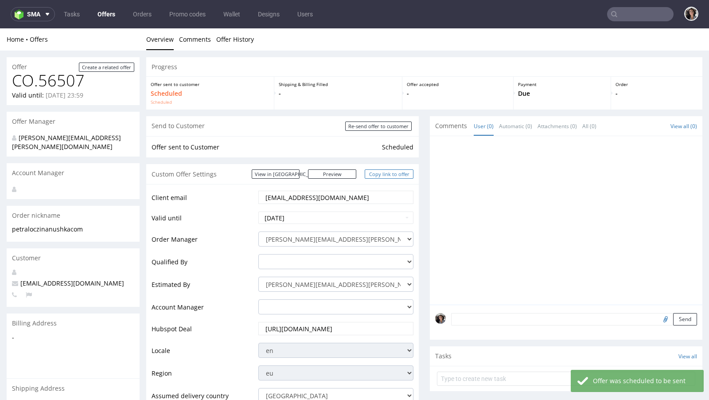
click at [397, 175] on link "Copy link to offer" at bounding box center [389, 173] width 49 height 9
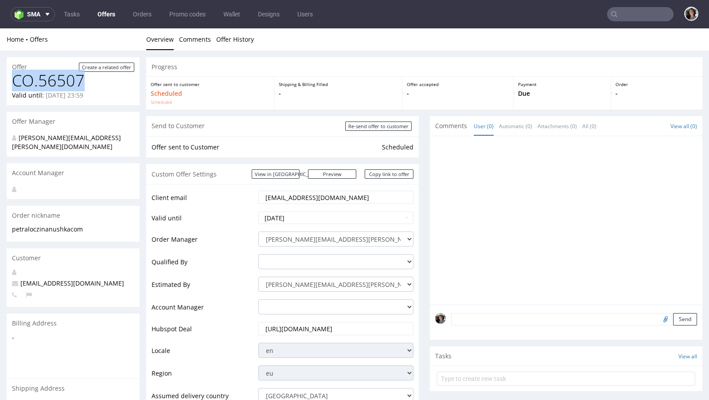
drag, startPoint x: 83, startPoint y: 82, endPoint x: 35, endPoint y: 82, distance: 47.9
click at [20, 82] on h1 "CO.56507" at bounding box center [73, 81] width 122 height 18
click at [54, 81] on h1 "CO.56507" at bounding box center [73, 81] width 122 height 18
copy h1 "CO.56507"
drag, startPoint x: 89, startPoint y: 80, endPoint x: 1, endPoint y: 79, distance: 88.2
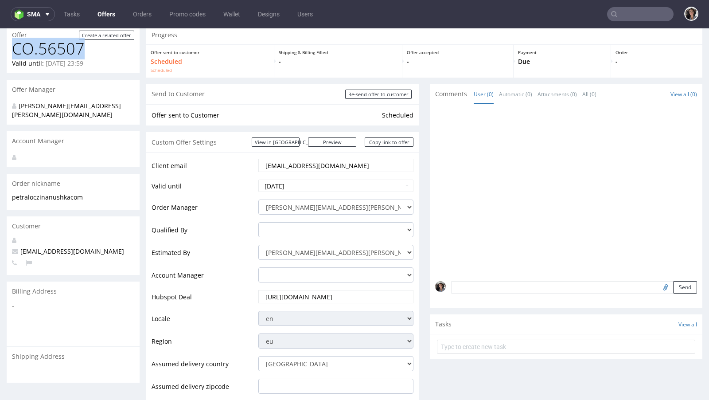
scroll to position [47, 0]
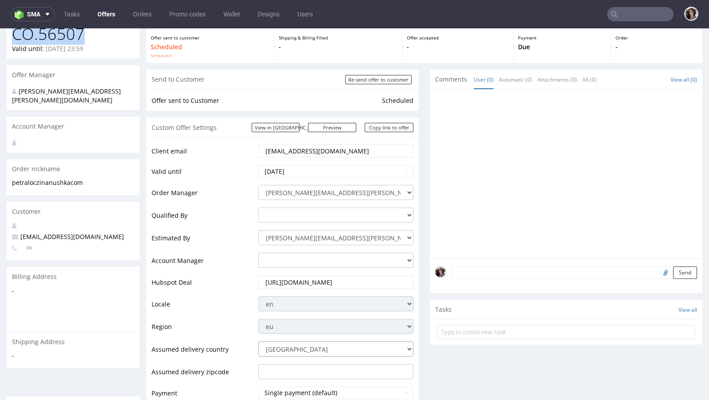
click at [301, 349] on select "Andorra Afghanistan Anguilla Albania Armenia Antarctica Argentina American Samo…" at bounding box center [335, 348] width 155 height 15
click at [396, 129] on link "Copy link to offer" at bounding box center [389, 127] width 49 height 9
copy h1 "CO.56507"
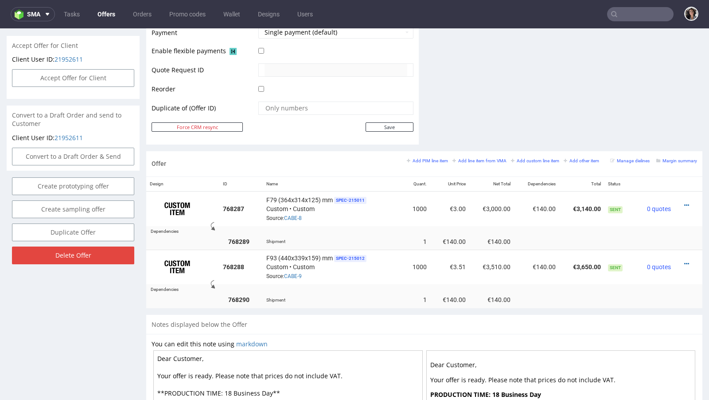
scroll to position [0, 0]
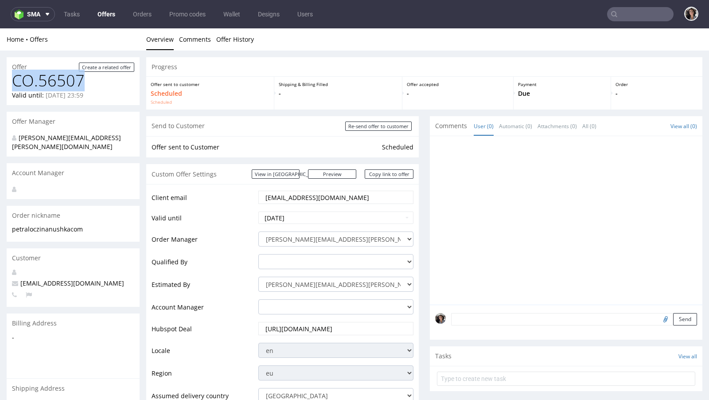
copy h1 "CO.56507"
drag, startPoint x: 86, startPoint y: 79, endPoint x: 13, endPoint y: 79, distance: 73.2
click at [13, 79] on h1 "CO.56507" at bounding box center [73, 81] width 122 height 18
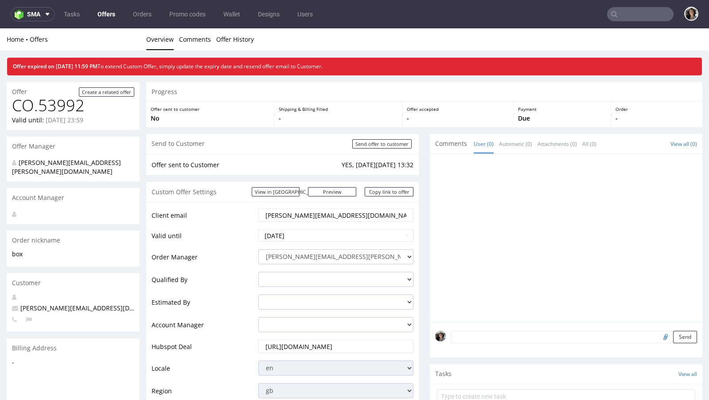
click at [624, 21] on input "text" at bounding box center [640, 14] width 67 height 14
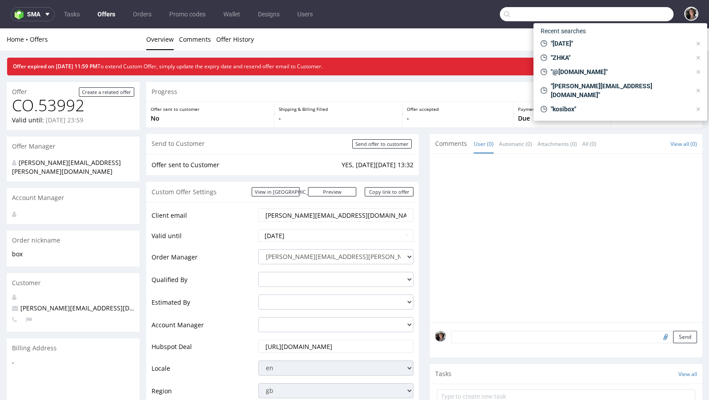
paste input "[EMAIL_ADDRESS][DOMAIN_NAME]"
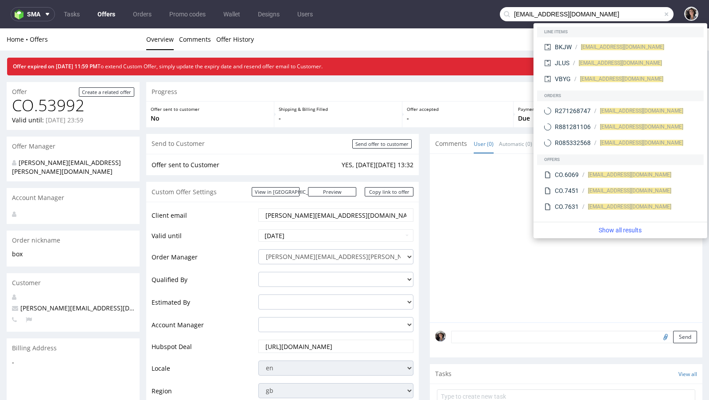
type input "[EMAIL_ADDRESS][DOMAIN_NAME]"
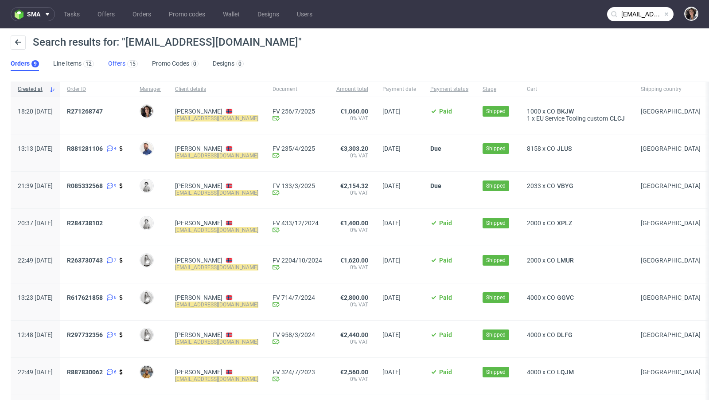
click at [117, 62] on link "Offers 15" at bounding box center [123, 64] width 30 height 14
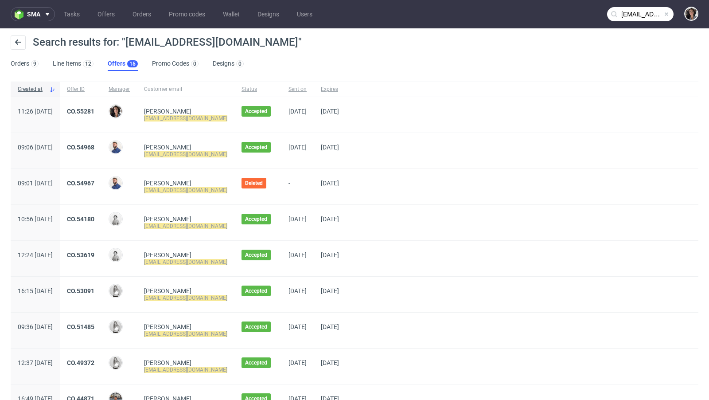
click at [111, 21] on nav "sma Tasks Offers Orders Promo codes Wallet Designs Users [EMAIL_ADDRESS][DOMAIN…" at bounding box center [354, 14] width 709 height 28
click at [107, 17] on link "Offers" at bounding box center [106, 14] width 28 height 14
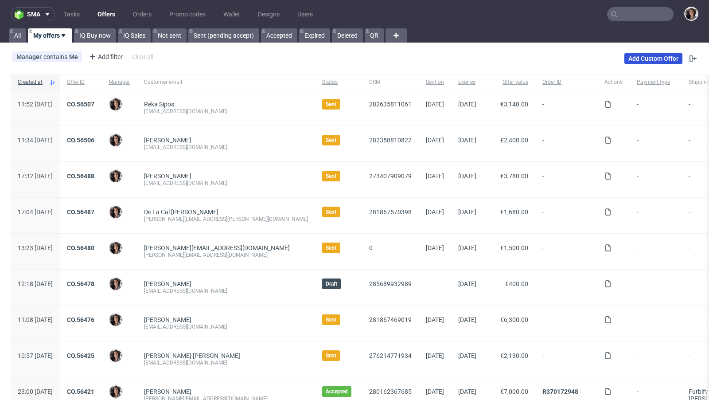
click at [652, 61] on link "Add Custom Offer" at bounding box center [654, 58] width 58 height 11
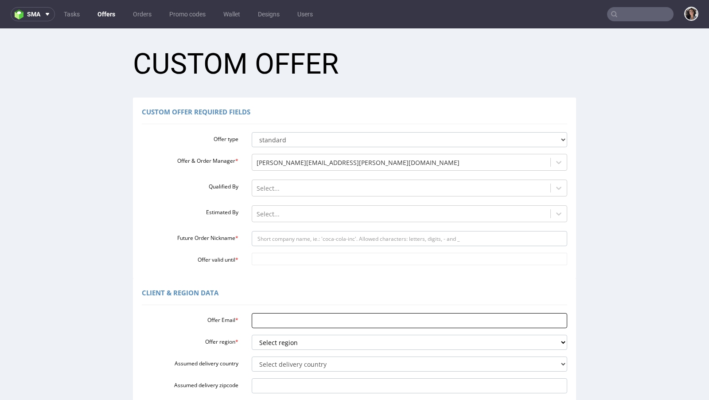
click at [272, 317] on input "Offer Email *" at bounding box center [410, 320] width 316 height 15
paste input "[EMAIL_ADDRESS][DOMAIN_NAME]"
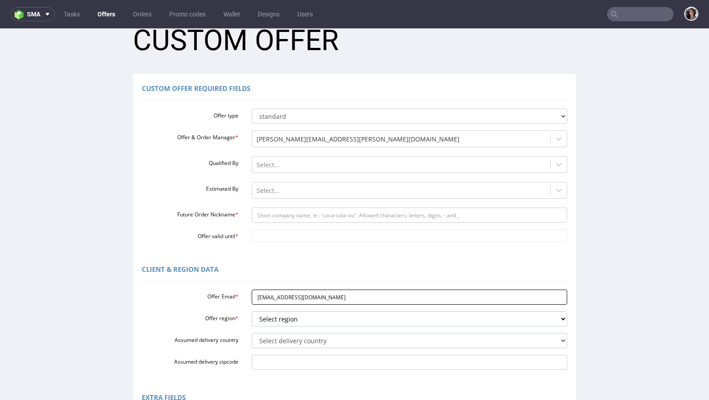
scroll to position [38, 0]
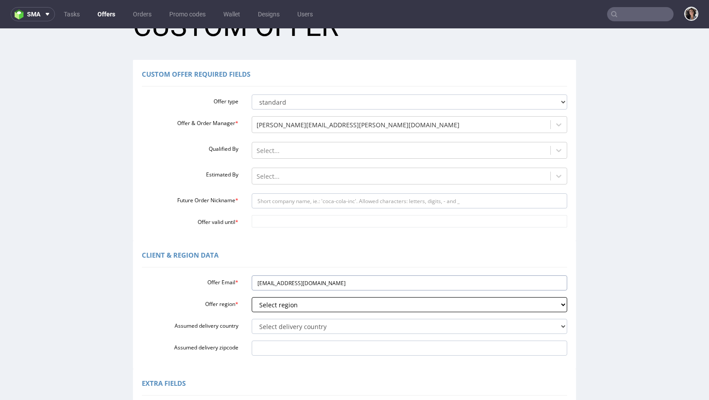
type input "[EMAIL_ADDRESS][DOMAIN_NAME]"
click at [269, 306] on select "Select region eu gb de pl fr it es" at bounding box center [410, 304] width 316 height 15
select select "eu"
click at [279, 340] on div "Offer Email * jorgenbli@gmail.com Offer region * Select region eu gb de pl fr i…" at bounding box center [355, 314] width 426 height 84
click at [274, 343] on input "Assumed delivery zipcode" at bounding box center [410, 348] width 316 height 15
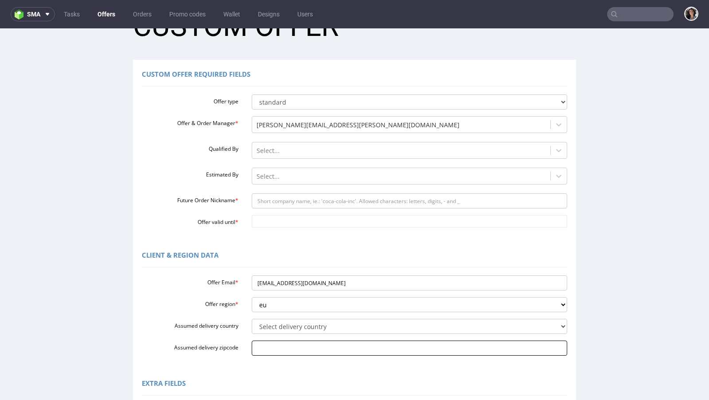
paste input "[GEOGRAPHIC_DATA]"
type input "[GEOGRAPHIC_DATA]"
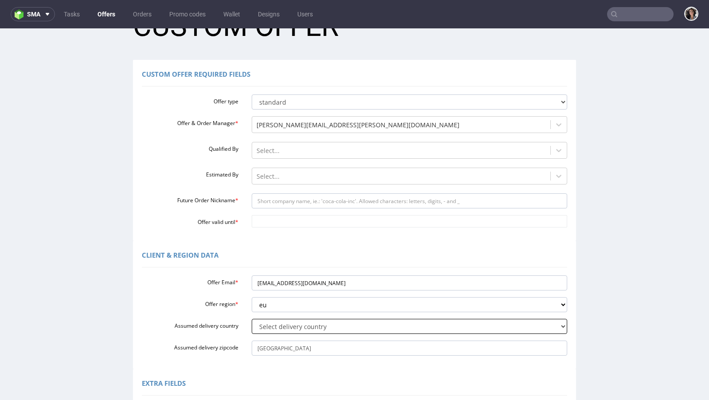
click at [274, 329] on select "Select delivery country Andorra Afghanistan Anguilla Albania Armenia Antarctica…" at bounding box center [410, 326] width 316 height 15
select select "167"
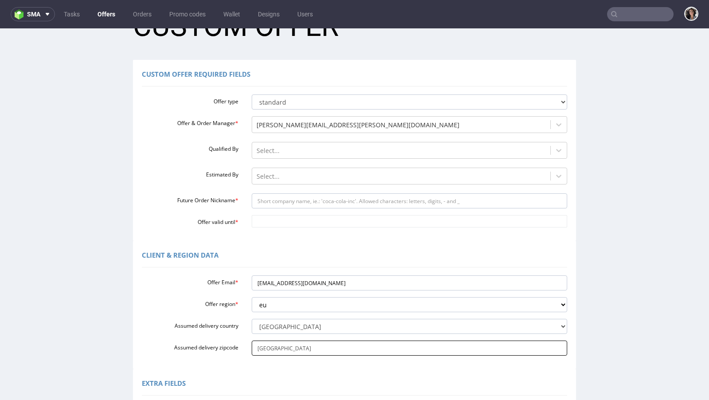
click at [291, 345] on input "[GEOGRAPHIC_DATA]" at bounding box center [410, 348] width 316 height 15
paste input "Leknes 8370"
drag, startPoint x: 271, startPoint y: 348, endPoint x: 223, endPoint y: 349, distance: 48.8
click at [223, 349] on div "Assumed delivery zipcode NorwayLeknes 8370" at bounding box center [354, 348] width 439 height 15
type input "Leknes 8370"
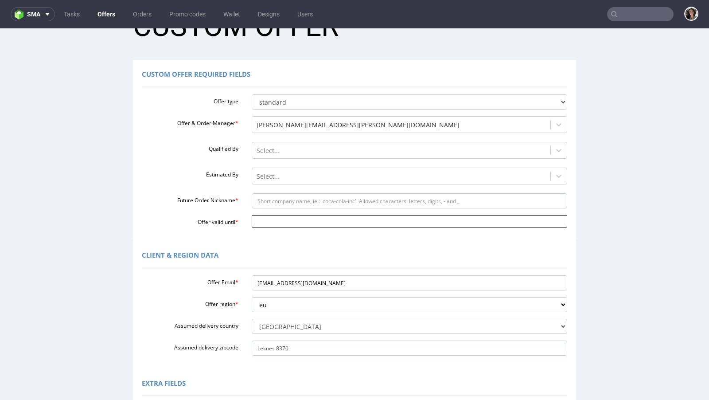
click at [260, 222] on input "Offer valid until *" at bounding box center [410, 221] width 316 height 12
click at [323, 184] on td "22" at bounding box center [324, 181] width 13 height 13
type input "[DATE]"
click at [289, 196] on input "Future Order Nickname *" at bounding box center [410, 200] width 316 height 15
type input "box"
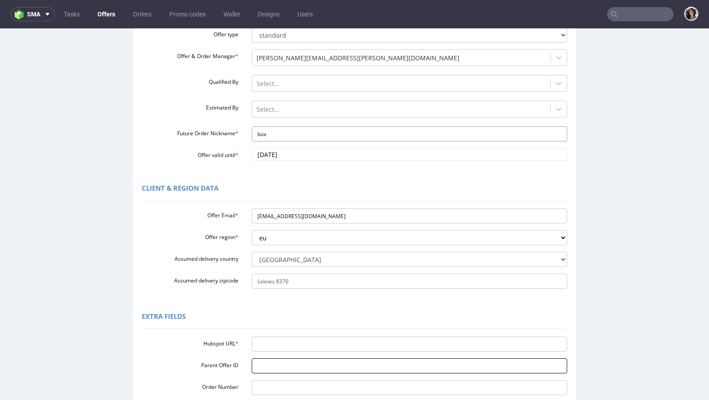
scroll to position [140, 0]
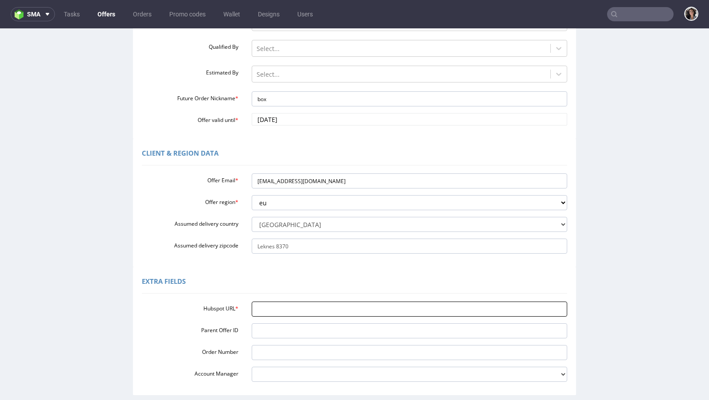
click at [266, 309] on input "Hubspot URL *" at bounding box center [410, 309] width 316 height 15
paste input "[URL][DOMAIN_NAME]"
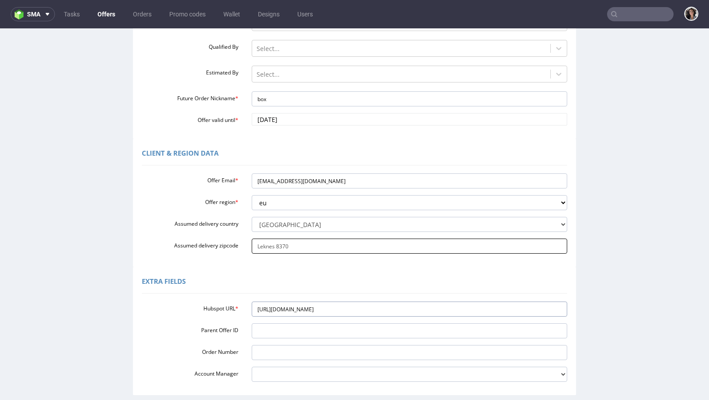
scroll to position [220, 0]
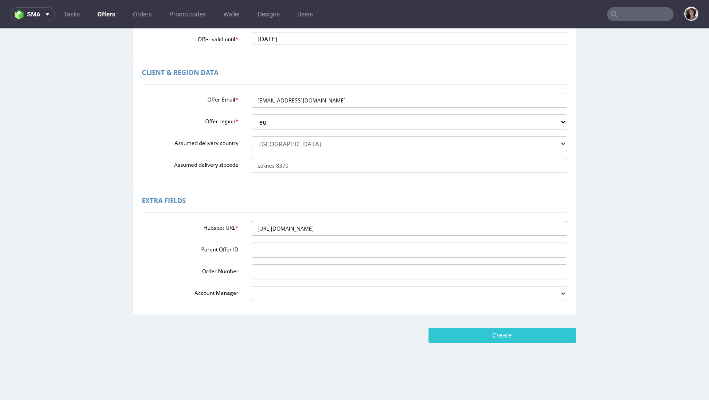
type input "[URL][DOMAIN_NAME]"
click at [492, 327] on form "Custom Offer Custom Offer Required Fields Offer type standard prototyping sampl…" at bounding box center [355, 82] width 692 height 524
click at [492, 333] on input "Create" at bounding box center [503, 335] width 148 height 15
type input "Please wait..."
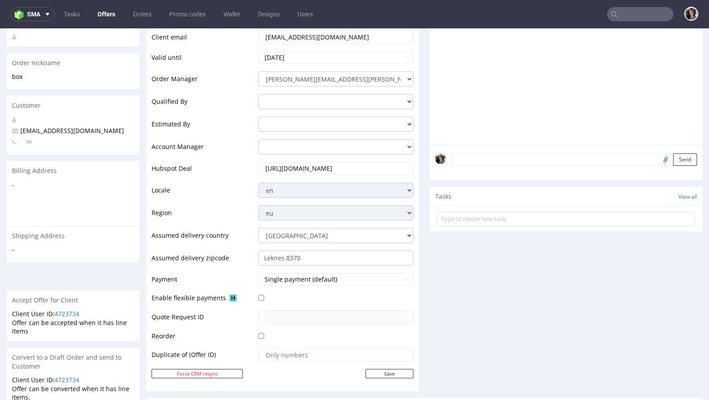
scroll to position [266, 0]
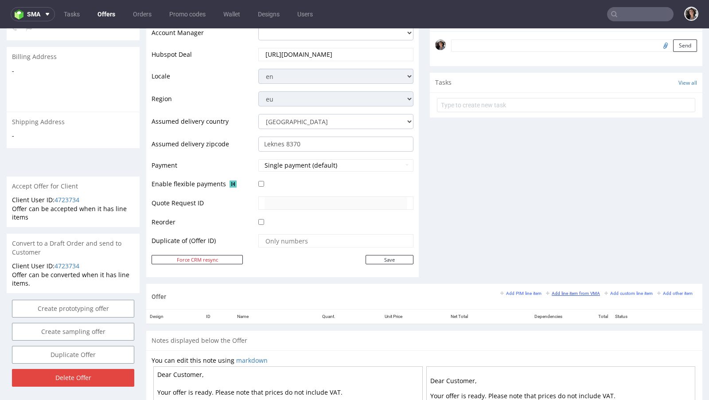
click at [563, 291] on small "Add line item from VMA" at bounding box center [573, 293] width 54 height 5
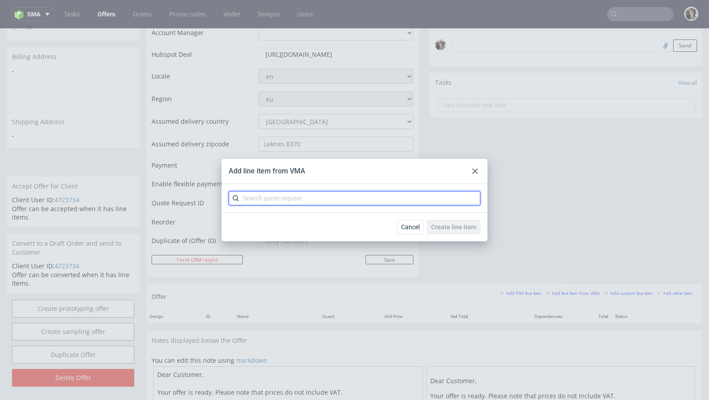
click at [311, 199] on input "text" at bounding box center [355, 198] width 252 height 14
paste input "CBBW"
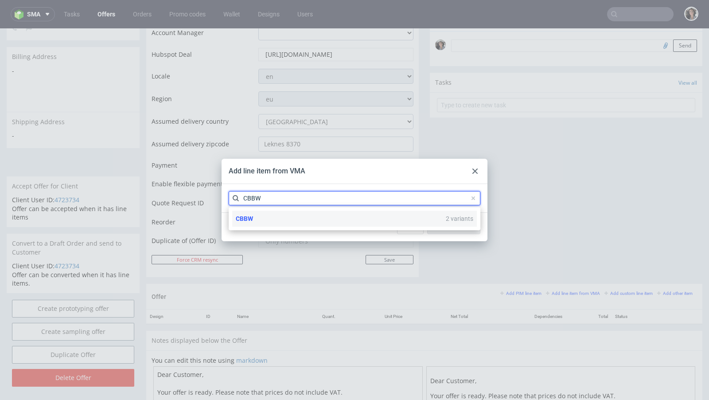
type input "CBBW"
click at [255, 217] on div "CBBW 2 variants" at bounding box center [354, 219] width 245 height 16
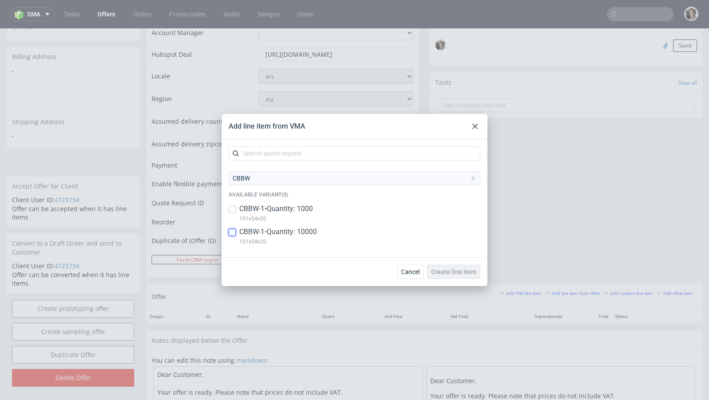
click at [232, 233] on input "checkbox" at bounding box center [232, 232] width 7 height 7
checkbox input "true"
click at [452, 270] on span "Create line item" at bounding box center [453, 272] width 45 height 6
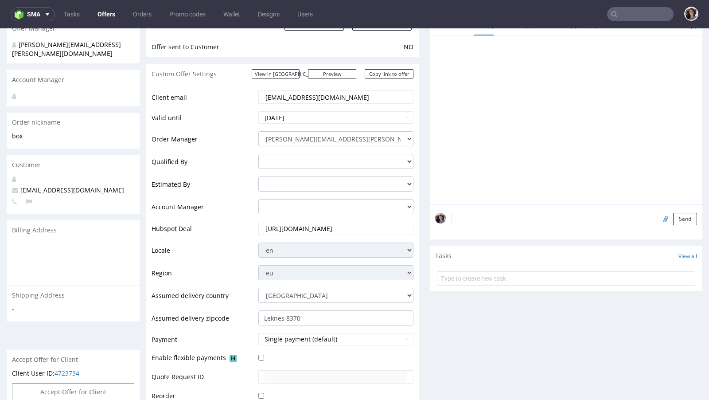
scroll to position [343, 0]
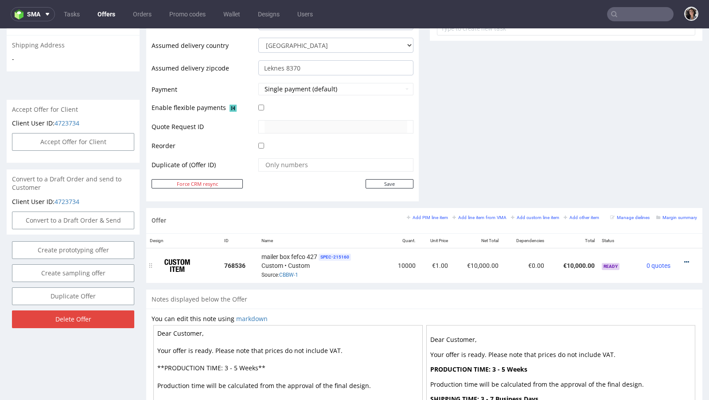
click at [685, 259] on icon at bounding box center [687, 262] width 5 height 6
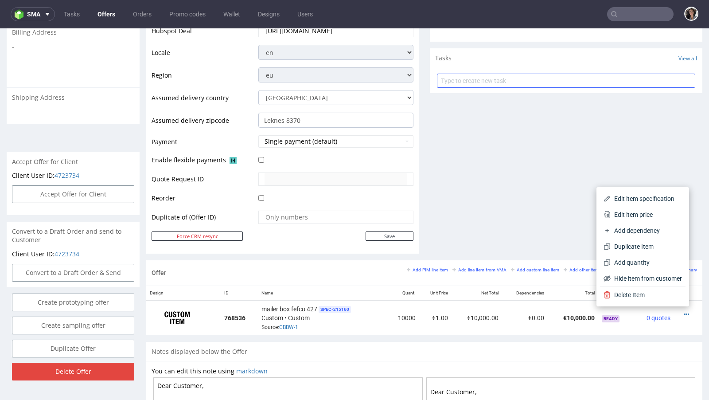
scroll to position [352, 0]
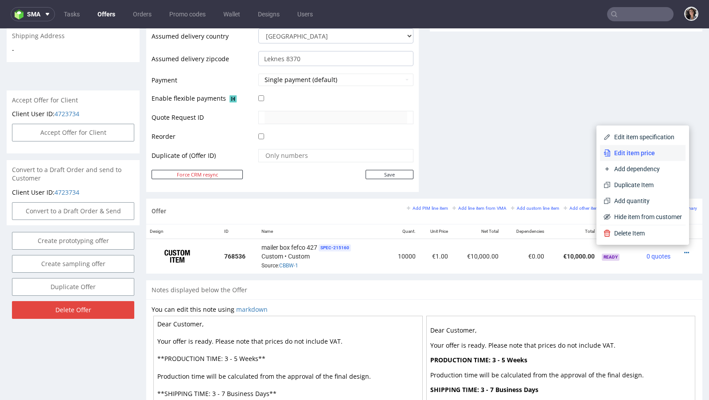
click at [616, 150] on span "Edit item price" at bounding box center [646, 153] width 71 height 9
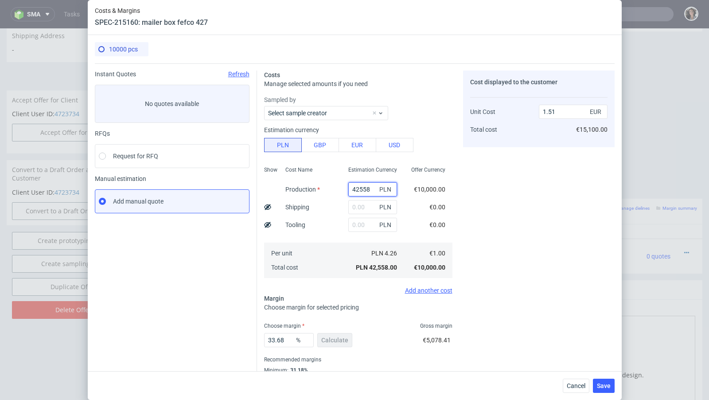
click at [353, 192] on input "42558" at bounding box center [373, 189] width 49 height 14
paste input "3300"
type input "3300"
type input "0.12"
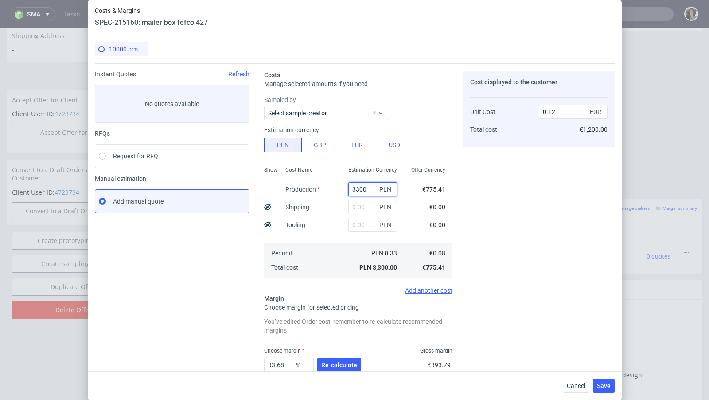
type input "3300"
drag, startPoint x: 548, startPoint y: 111, endPoint x: 559, endPoint y: 111, distance: 10.6
click at [559, 111] on input "0.12" at bounding box center [573, 112] width 69 height 14
type input "0.26"
type input "69.23076923076923"
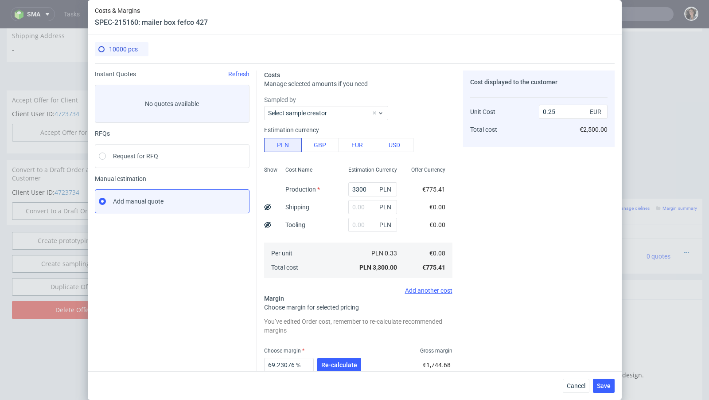
click at [543, 213] on div "Cost displayed to the customer Unit Cost Total cost 0.25 EUR €2,500.00" at bounding box center [539, 244] width 152 height 349
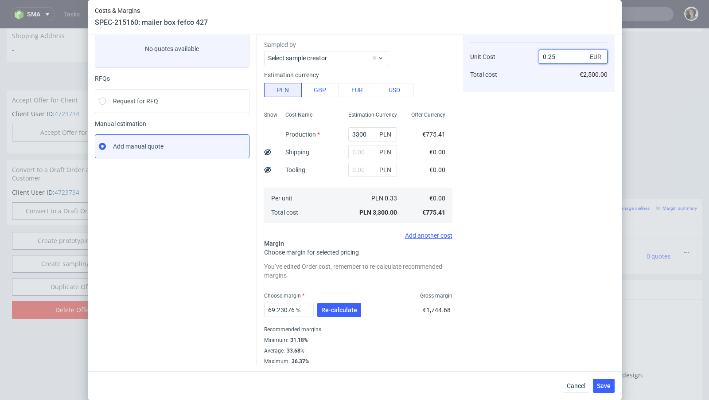
click at [568, 61] on input "0.25" at bounding box center [573, 57] width 69 height 14
type input "0.26"
click at [496, 152] on div "Cost displayed to the customer Unit Cost Total cost 0.26 EUR €2,500.00" at bounding box center [539, 190] width 152 height 349
click at [345, 316] on button "Re-calculate" at bounding box center [339, 310] width 44 height 14
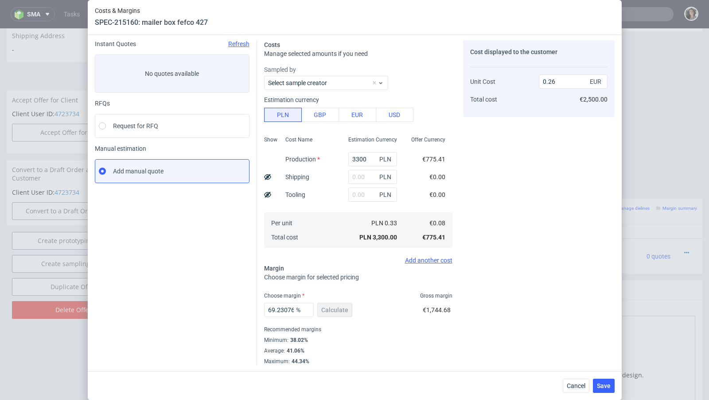
scroll to position [30, 0]
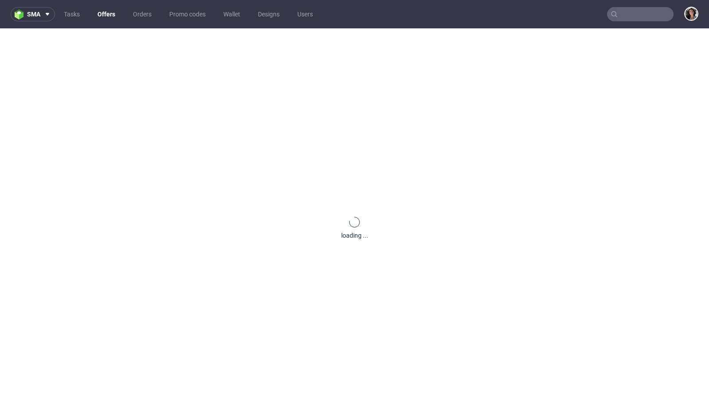
click at [636, 19] on input "text" at bounding box center [640, 14] width 67 height 14
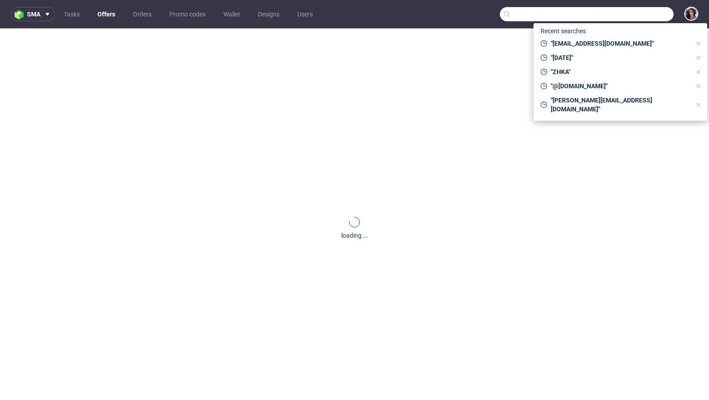
paste input "[EMAIL_ADDRESS][DOMAIN_NAME]"
type input "[EMAIL_ADDRESS][DOMAIN_NAME]"
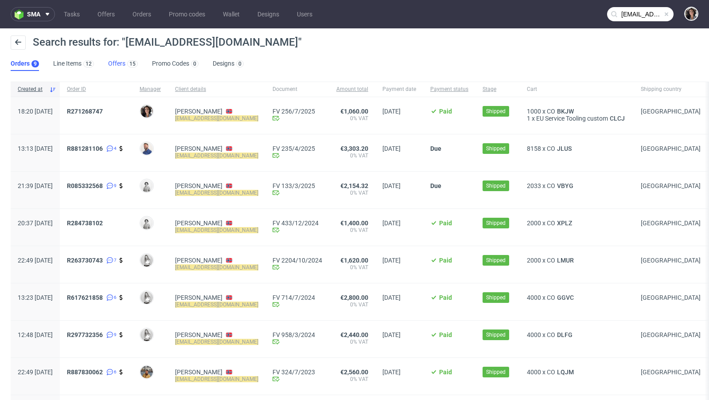
click at [118, 61] on link "Offers 15" at bounding box center [123, 64] width 30 height 14
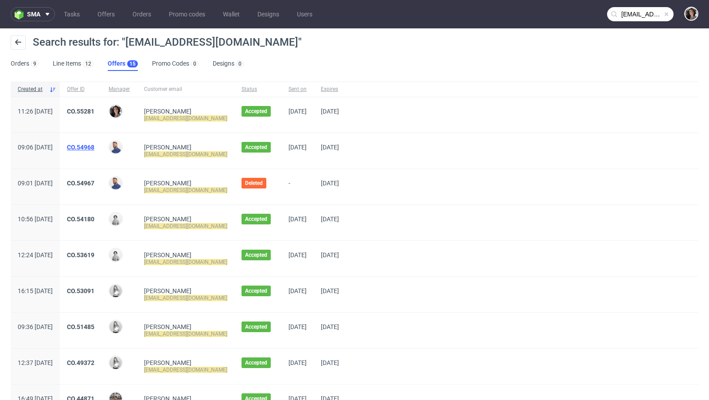
click at [94, 147] on link "CO.54968" at bounding box center [80, 147] width 27 height 7
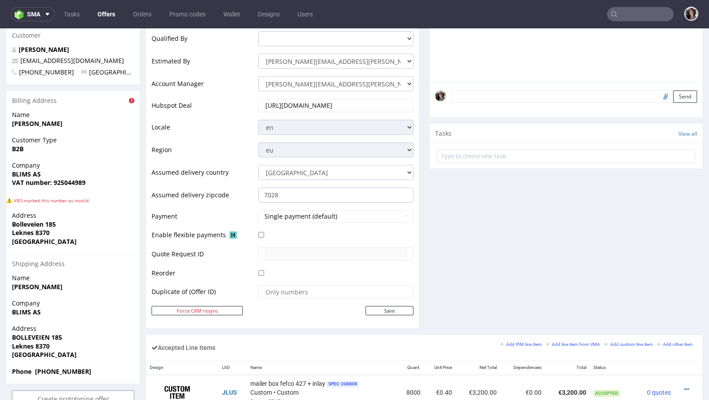
scroll to position [402, 0]
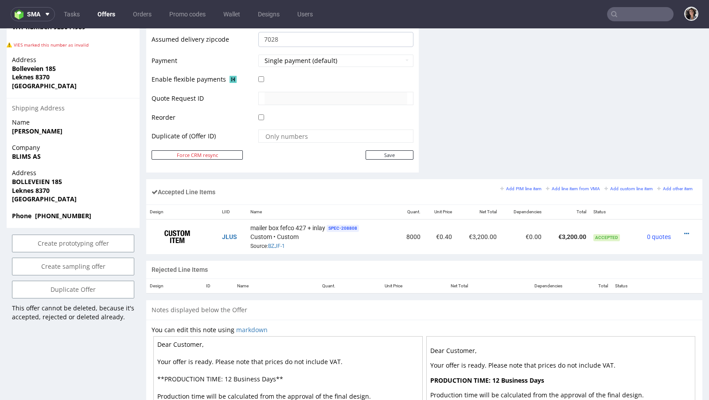
drag, startPoint x: 43, startPoint y: 193, endPoint x: 36, endPoint y: 192, distance: 6.3
click at [36, 192] on div "Address [STREET_ADDRESS]" at bounding box center [73, 189] width 133 height 43
drag, startPoint x: 39, startPoint y: 181, endPoint x: 7, endPoint y: 181, distance: 31.5
click at [7, 181] on div "Address [STREET_ADDRESS]" at bounding box center [73, 189] width 133 height 43
copy strong "[GEOGRAPHIC_DATA]"
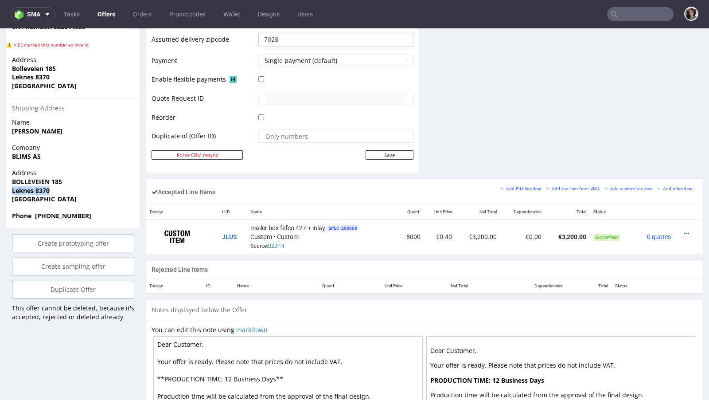
drag, startPoint x: 55, startPoint y: 172, endPoint x: 4, endPoint y: 172, distance: 51.4
click at [4, 172] on div "Offer Create a related offer CO.54968 Valid until: [DATE] 23:59 Offer Manager […" at bounding box center [354, 96] width 709 height 849
copy strong "Leknes 8370"
type input "[EMAIL_ADDRESS][DOMAIN_NAME]"
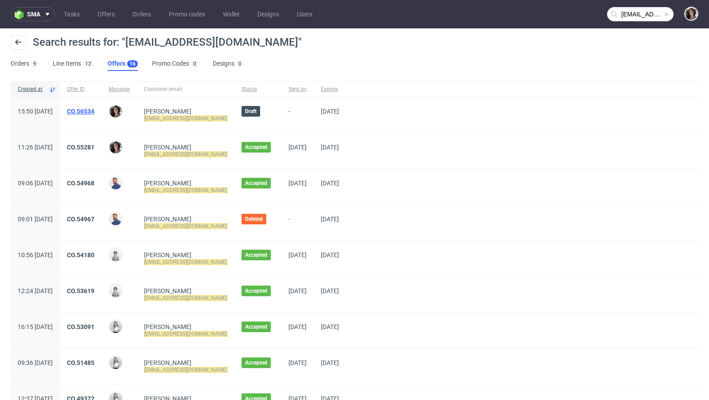
click at [94, 110] on link "CO.56534" at bounding box center [80, 111] width 27 height 7
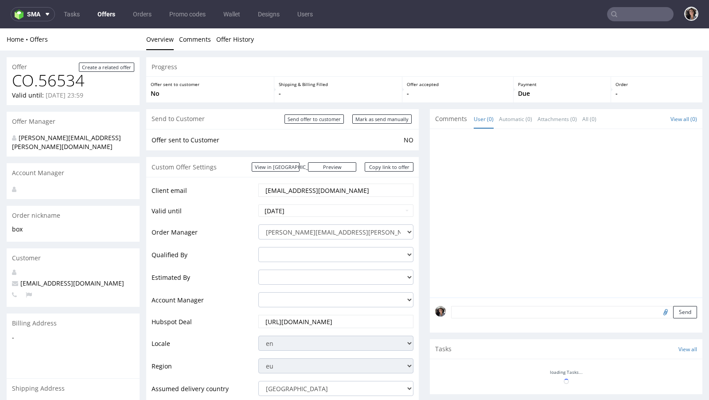
scroll to position [316, 0]
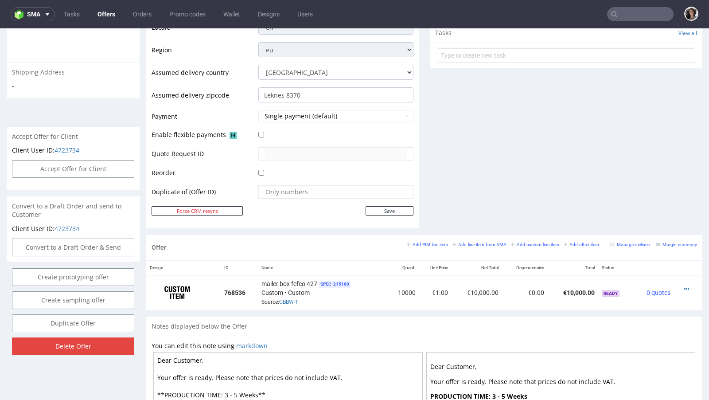
type input "[EMAIL_ADDRESS][DOMAIN_NAME]"
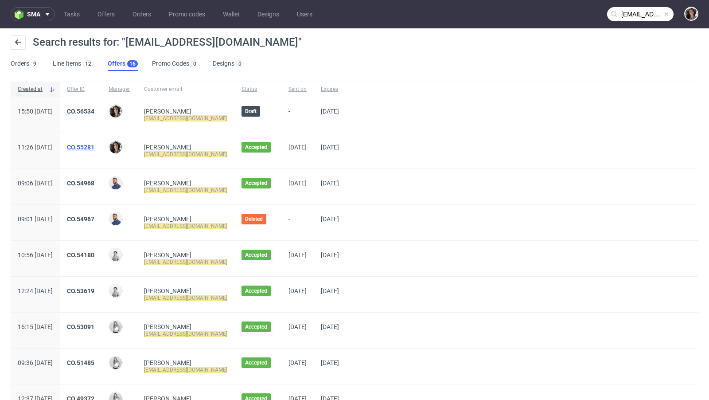
click at [94, 145] on link "CO.55281" at bounding box center [80, 147] width 27 height 7
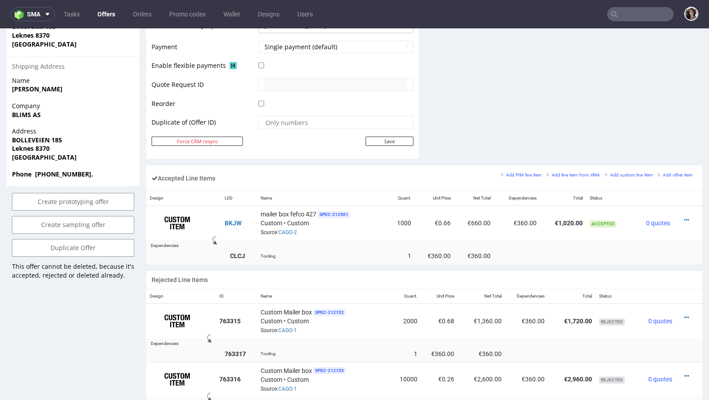
scroll to position [607, 0]
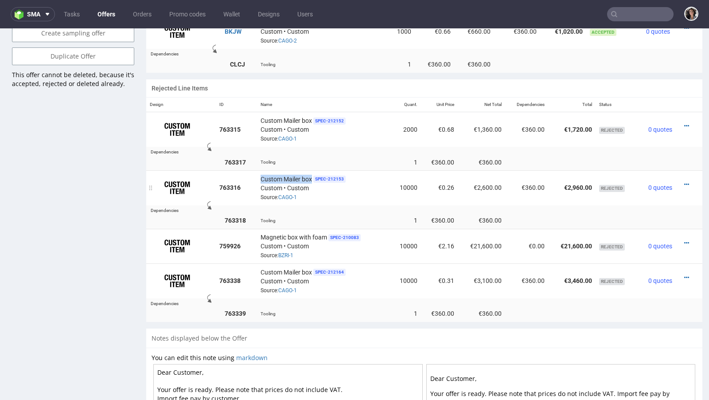
drag, startPoint x: 312, startPoint y: 174, endPoint x: 259, endPoint y: 174, distance: 52.8
click at [259, 174] on td "Custom Mailer box SPEC- 212153 Custom • Custom Source: CAGO-1" at bounding box center [323, 187] width 133 height 35
copy span "Custom Mailer box"
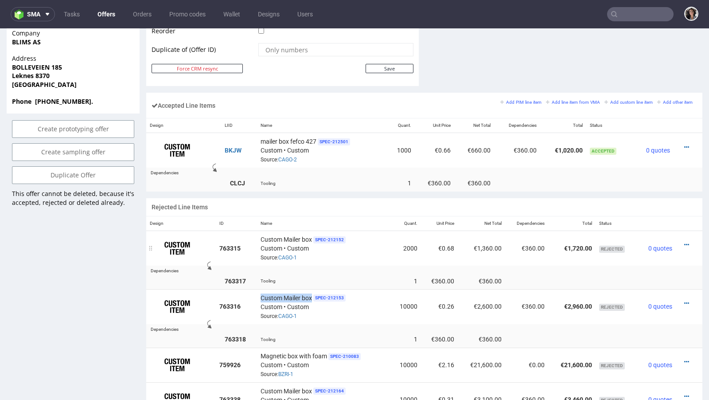
scroll to position [399, 0]
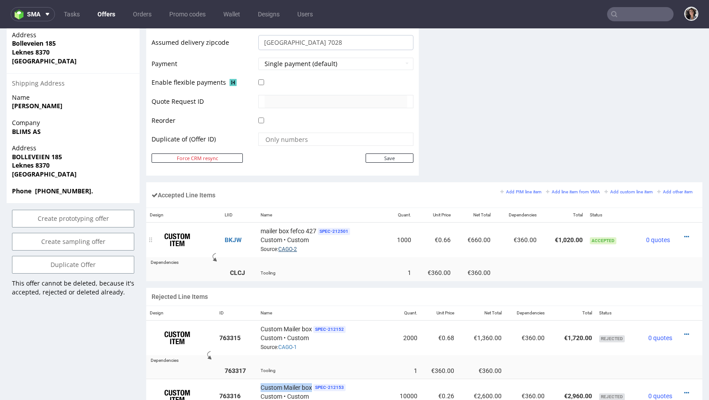
click at [290, 247] on link "CAGO-2" at bounding box center [287, 249] width 19 height 6
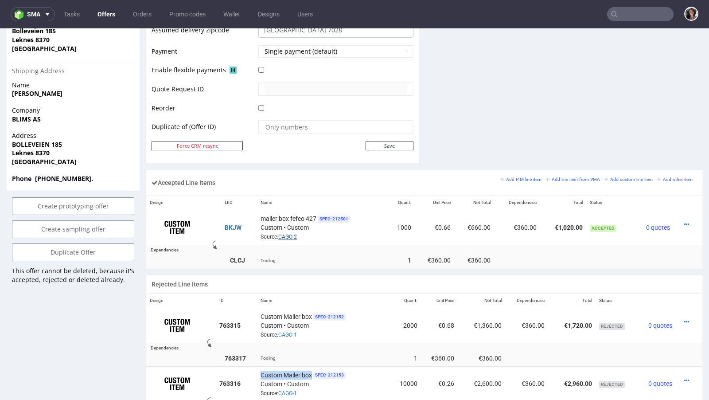
scroll to position [383, 0]
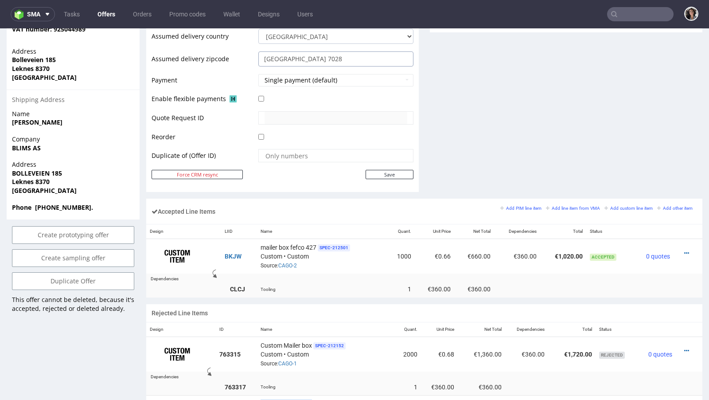
click at [305, 54] on input "Trondheim 7028" at bounding box center [335, 58] width 155 height 15
drag, startPoint x: 296, startPoint y: 57, endPoint x: 334, endPoint y: 59, distance: 38.2
click at [334, 59] on input "Trondheim 7028" at bounding box center [335, 58] width 155 height 15
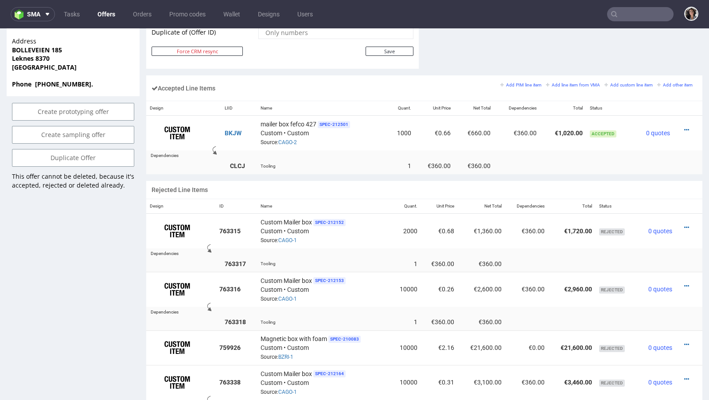
scroll to position [531, 0]
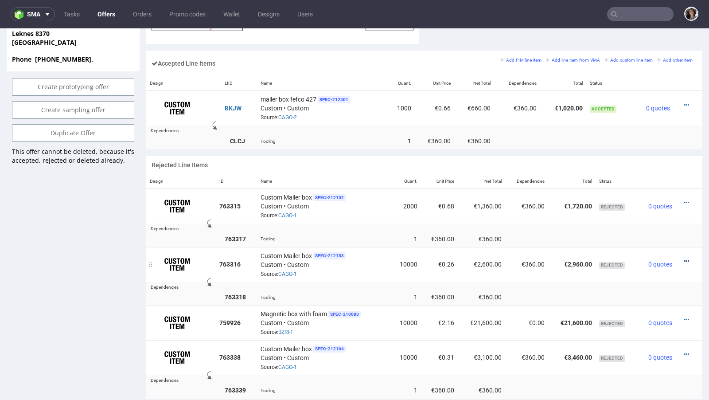
click at [685, 258] on icon at bounding box center [687, 261] width 5 height 6
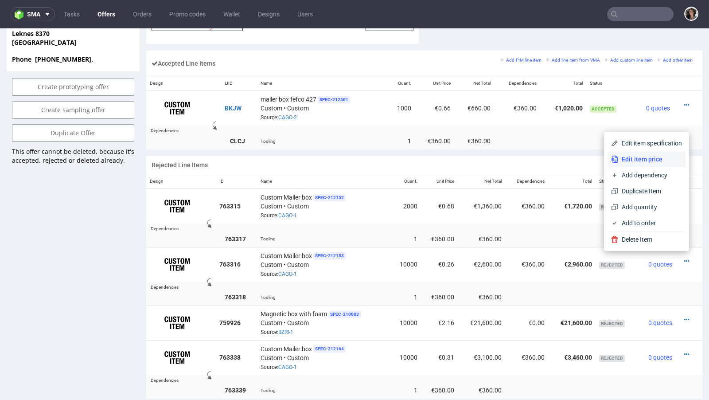
click at [630, 155] on span "Edit item price" at bounding box center [651, 159] width 64 height 9
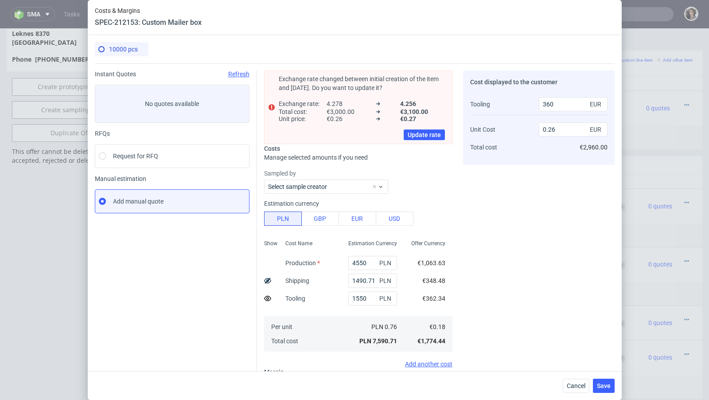
scroll to position [0, 0]
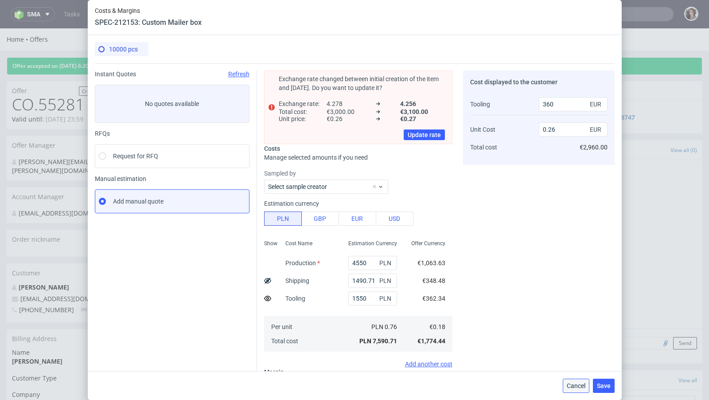
click at [574, 387] on span "Cancel" at bounding box center [576, 386] width 19 height 6
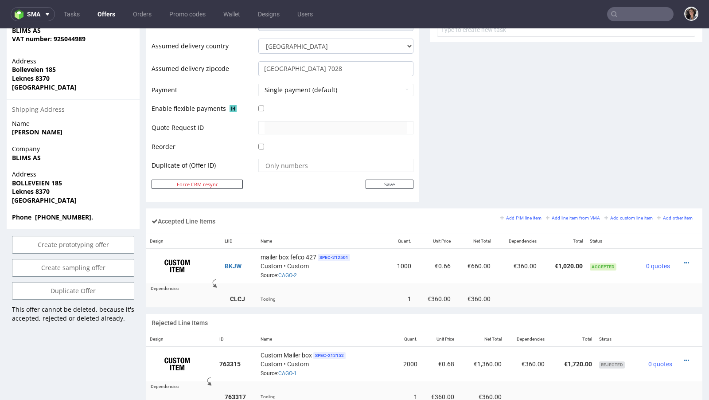
scroll to position [539, 0]
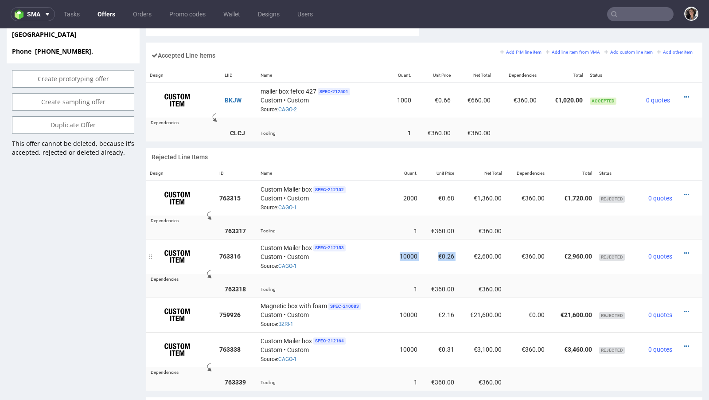
drag, startPoint x: 456, startPoint y: 251, endPoint x: 396, endPoint y: 251, distance: 59.9
click at [396, 251] on tr "763316 Custom Mailer box SPEC- 212153 Custom • Custom Source: CAGO-1 10000 €0.2…" at bounding box center [424, 256] width 556 height 35
copy tr "10000 €0.26"
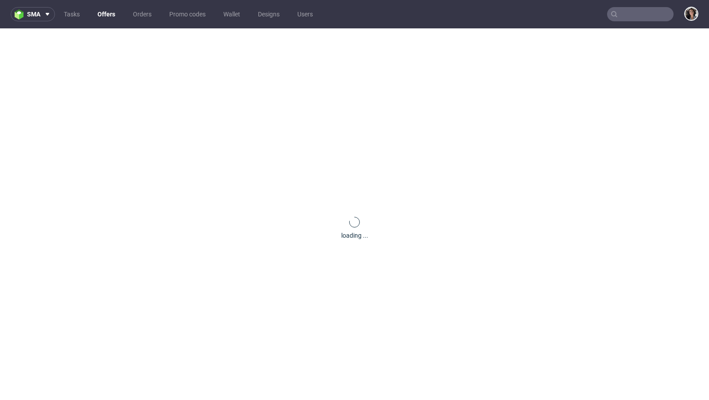
click at [640, 11] on input "text" at bounding box center [640, 14] width 67 height 14
paste input "BKJW"
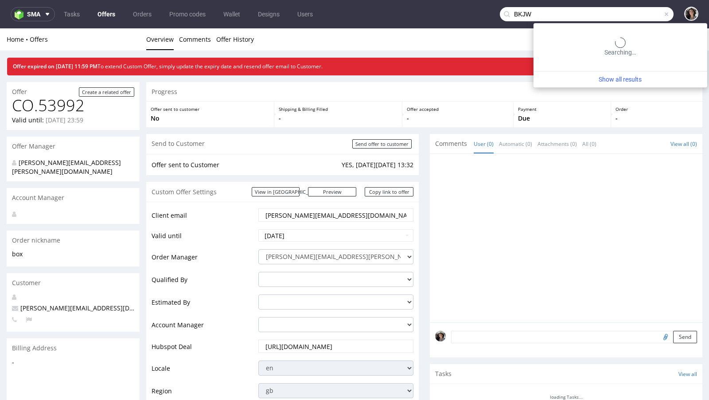
type input "BKJW"
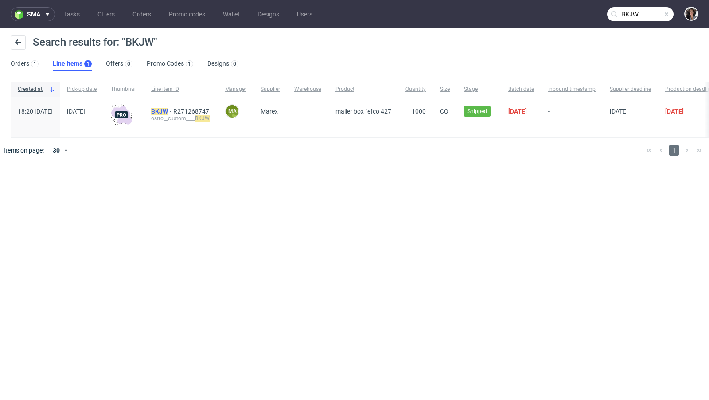
click at [168, 110] on mark "BKJW" at bounding box center [159, 111] width 17 height 7
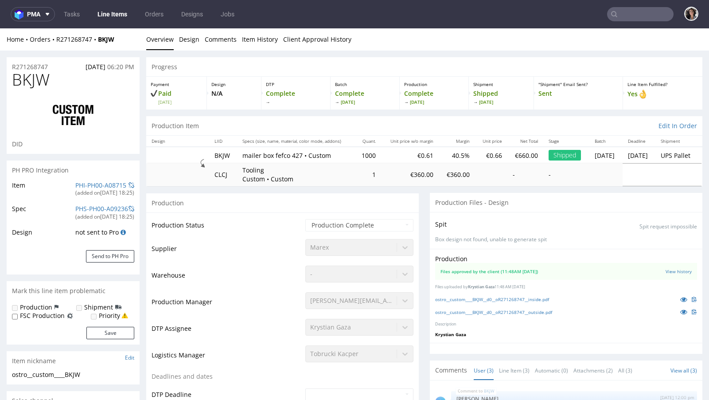
select select "in_progress"
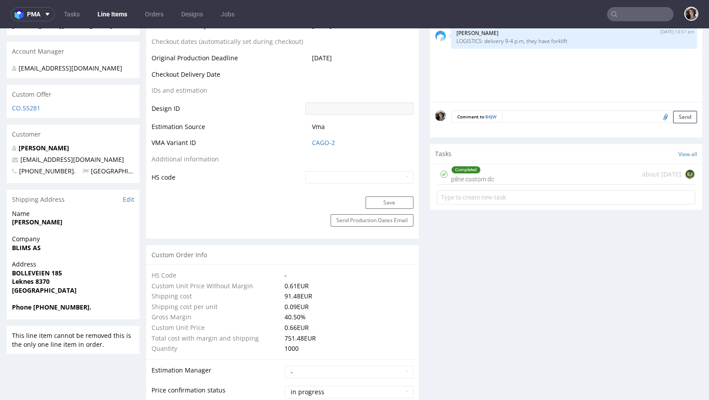
scroll to position [303, 0]
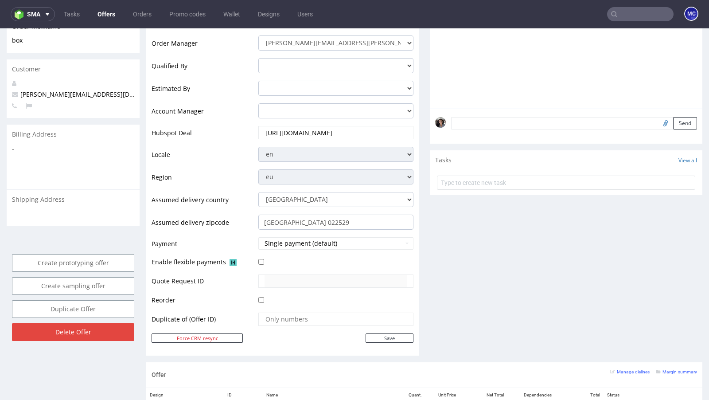
scroll to position [50, 0]
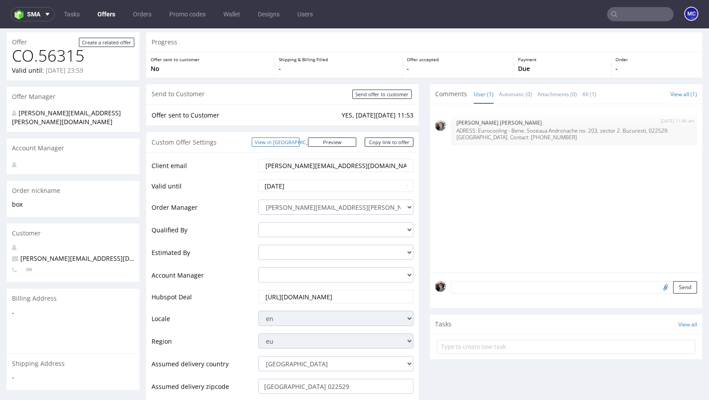
click at [299, 139] on link "View in [GEOGRAPHIC_DATA]" at bounding box center [276, 141] width 48 height 9
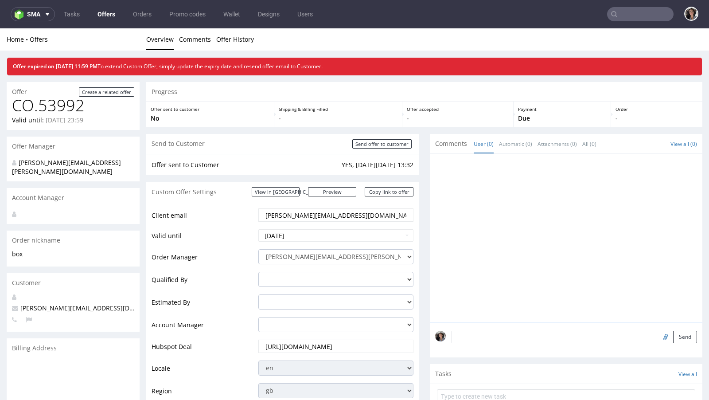
click at [626, 12] on input "text" at bounding box center [640, 14] width 67 height 14
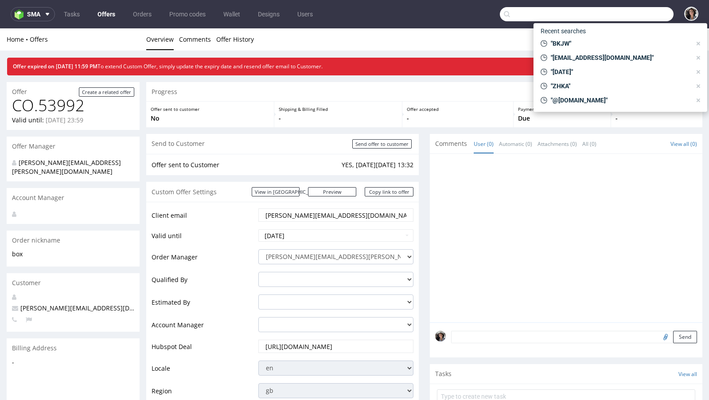
paste input "[PERSON_NAME][EMAIL_ADDRESS][DOMAIN_NAME]"
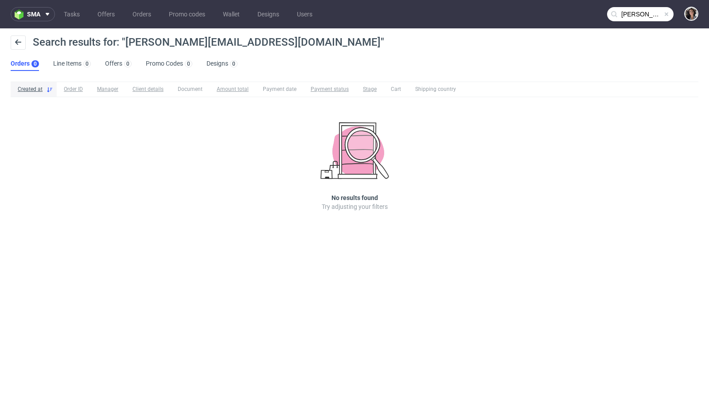
click at [102, 68] on ul "Orders 0 Line Items 0 Offers 0 Promo Codes 0 Designs 0" at bounding box center [128, 64] width 234 height 14
click at [111, 67] on link "Offers 0" at bounding box center [118, 64] width 27 height 14
click at [639, 12] on input "[PERSON_NAME][EMAIL_ADDRESS][DOMAIN_NAME]" at bounding box center [640, 14] width 67 height 14
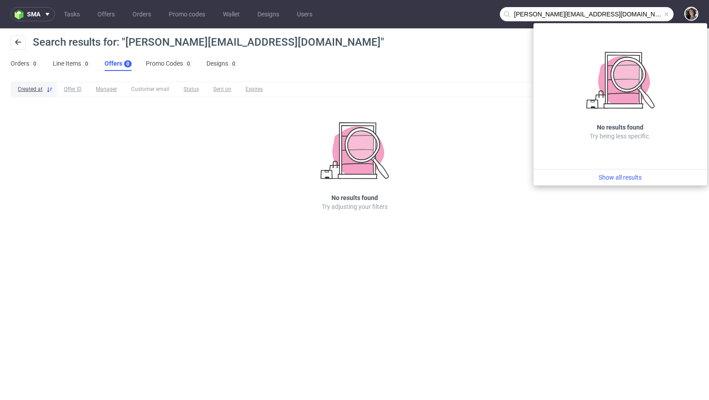
drag, startPoint x: 531, startPoint y: 13, endPoint x: 500, endPoint y: 13, distance: 30.6
click at [500, 13] on input "[PERSON_NAME][EMAIL_ADDRESS][DOMAIN_NAME]" at bounding box center [587, 14] width 174 height 14
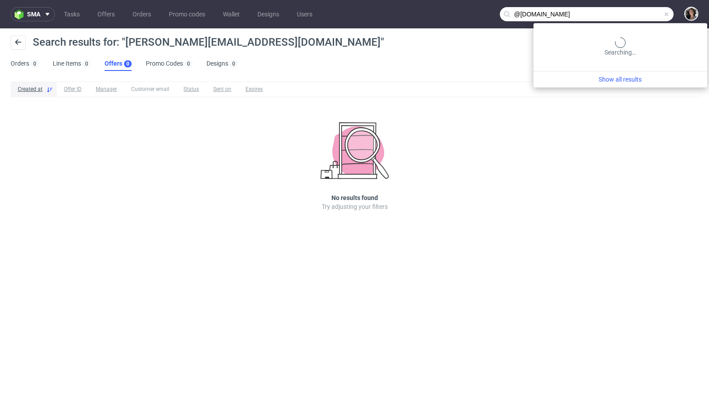
type input "@[DOMAIN_NAME]"
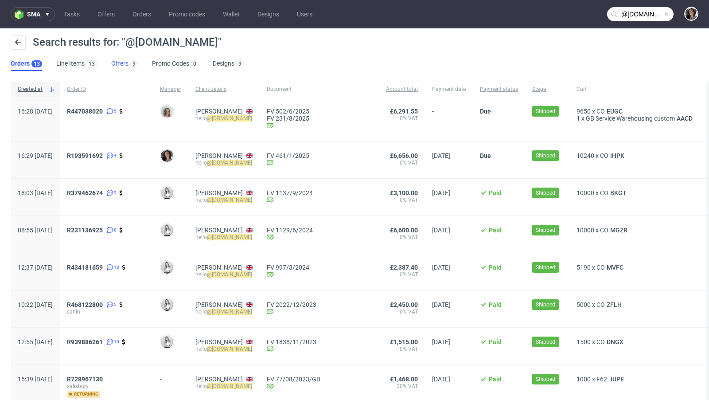
click at [122, 61] on link "Offers 9" at bounding box center [124, 64] width 27 height 14
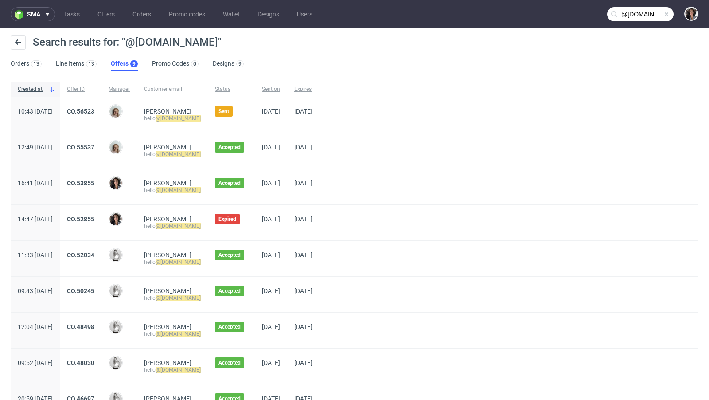
click at [102, 107] on div "CO.56523" at bounding box center [81, 114] width 42 height 35
click at [94, 111] on link "CO.56523" at bounding box center [80, 111] width 27 height 7
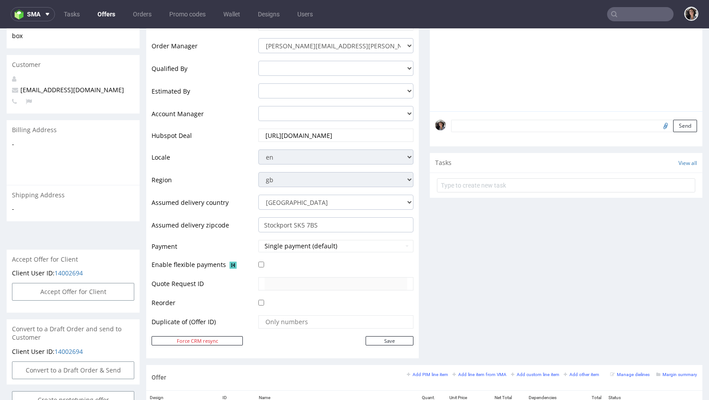
scroll to position [312, 0]
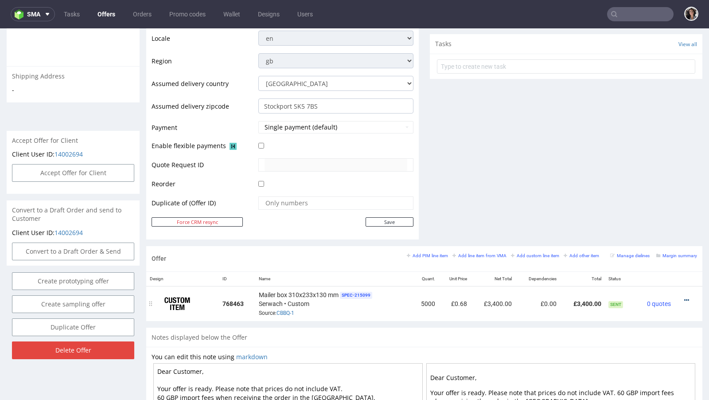
click at [685, 301] on link at bounding box center [687, 300] width 5 height 7
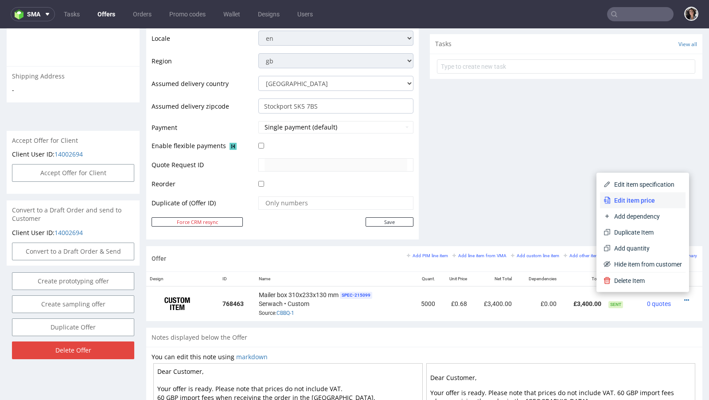
click at [623, 202] on span "Edit item price" at bounding box center [646, 200] width 71 height 9
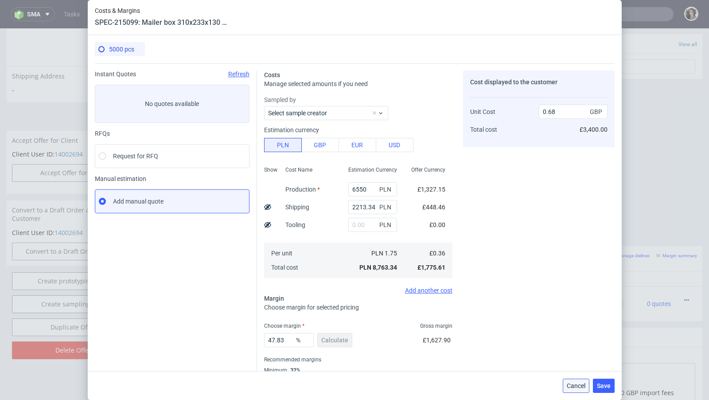
click at [576, 384] on span "Cancel" at bounding box center [576, 386] width 19 height 6
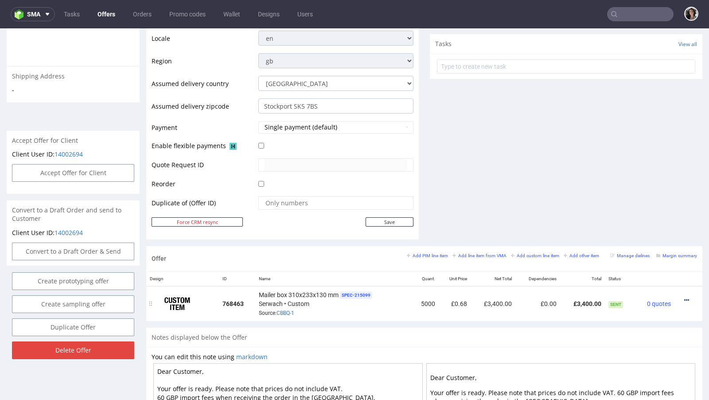
click at [685, 297] on icon at bounding box center [687, 300] width 5 height 6
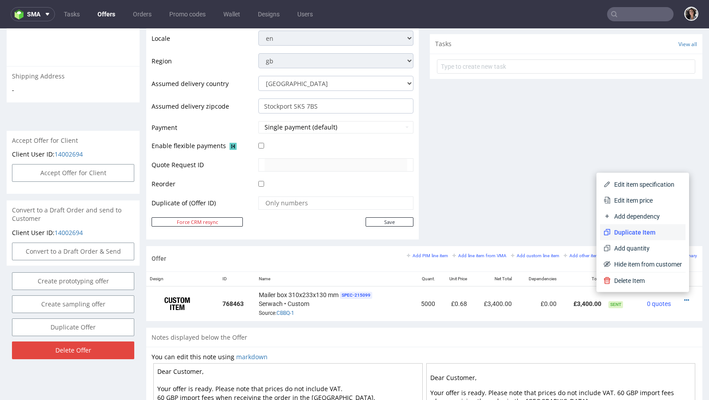
click at [625, 230] on span "Duplicate Item" at bounding box center [646, 232] width 71 height 9
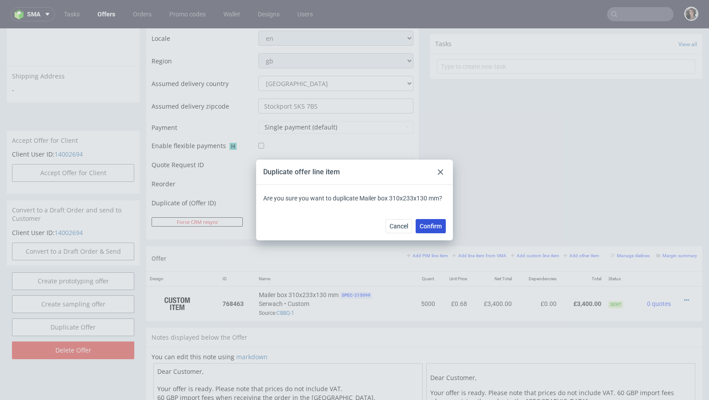
click at [423, 226] on span "Confirm" at bounding box center [431, 226] width 22 height 6
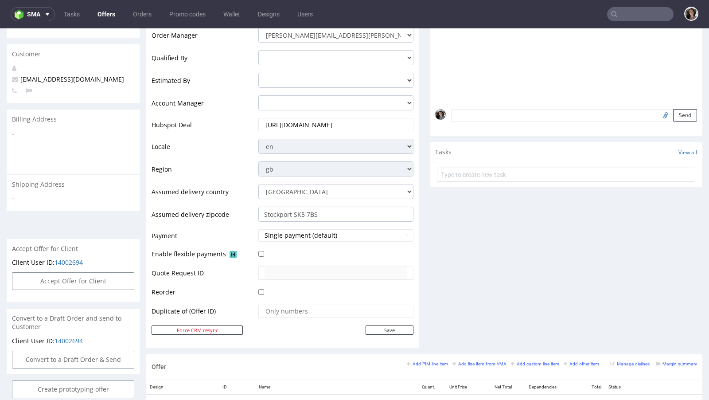
scroll to position [413, 0]
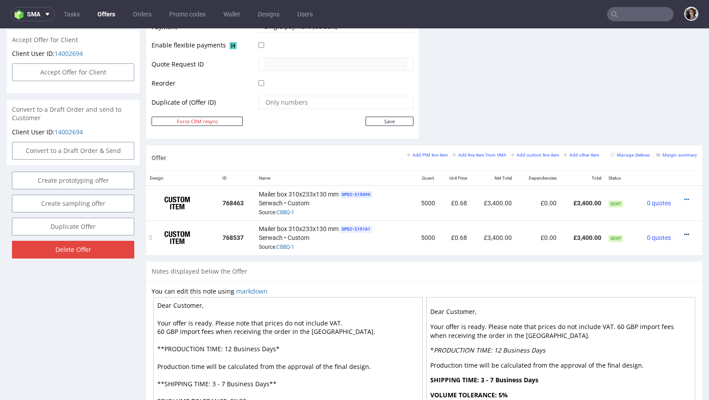
click at [685, 231] on icon at bounding box center [687, 234] width 5 height 6
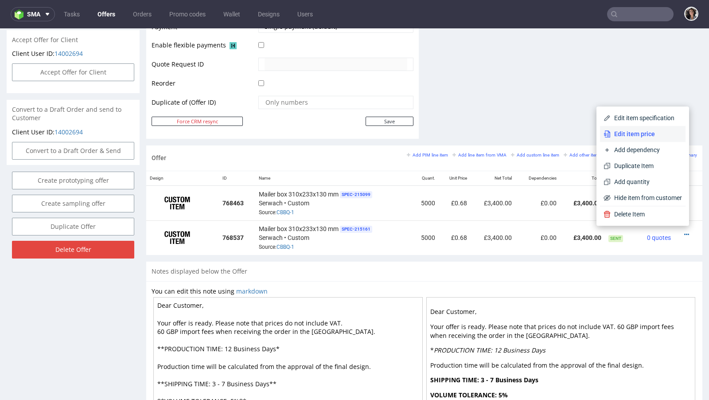
click at [629, 128] on li "Edit item price" at bounding box center [643, 134] width 86 height 16
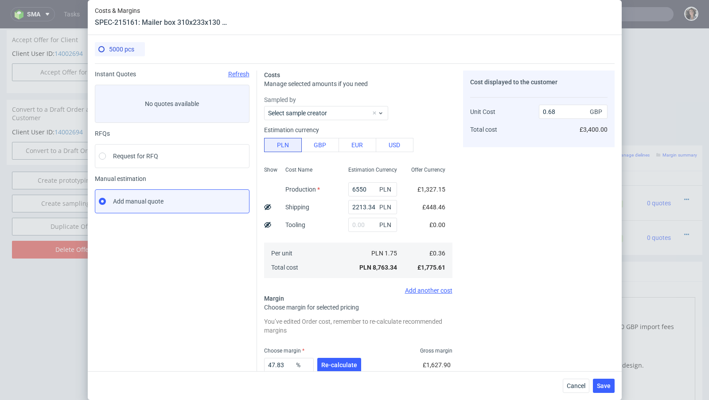
click at [266, 207] on icon at bounding box center [267, 207] width 7 height 7
type input "0.59"
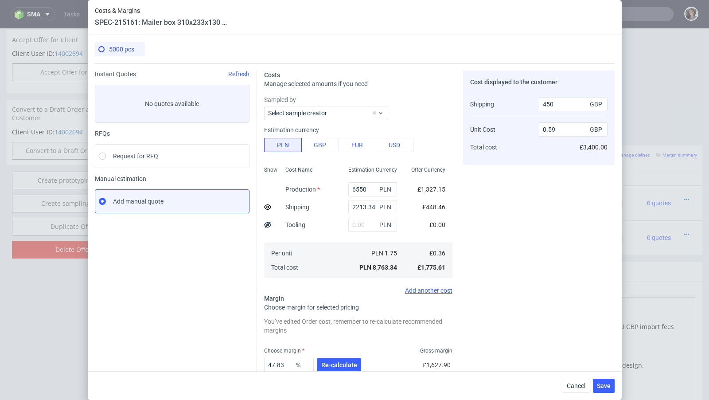
scroll to position [55, 0]
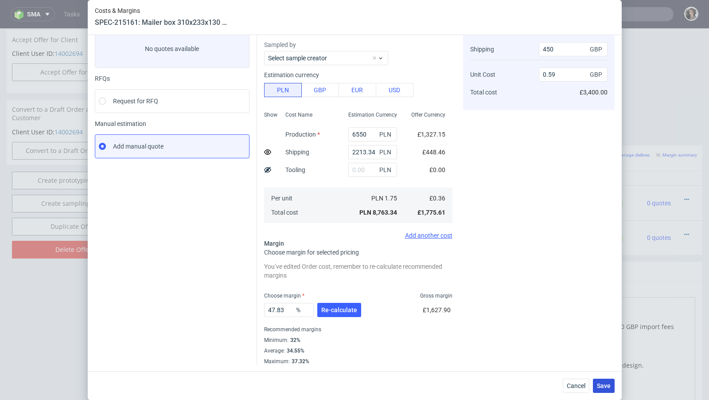
click at [604, 390] on button "Save" at bounding box center [604, 386] width 22 height 14
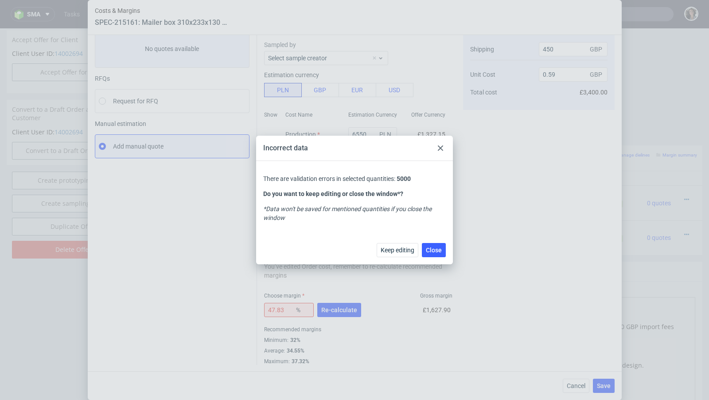
click at [441, 145] on icon at bounding box center [440, 147] width 5 height 5
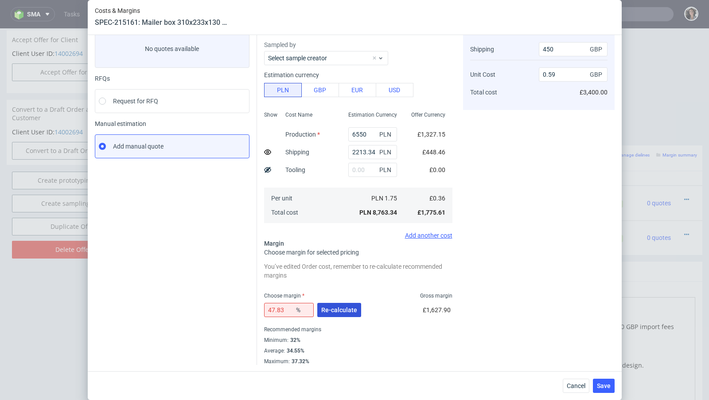
click at [337, 307] on span "Re-calculate" at bounding box center [339, 310] width 36 height 6
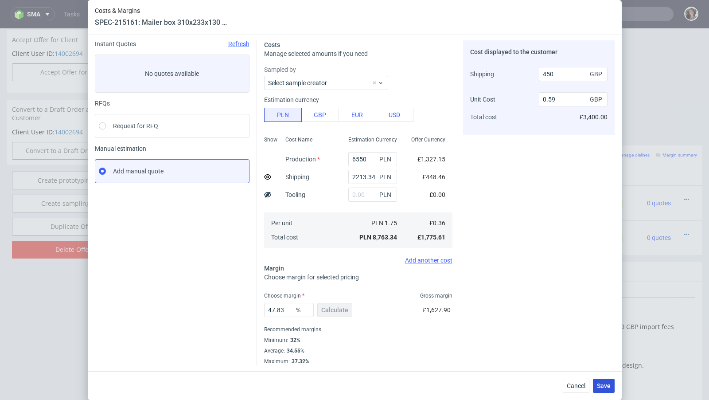
click at [603, 384] on span "Save" at bounding box center [604, 386] width 14 height 6
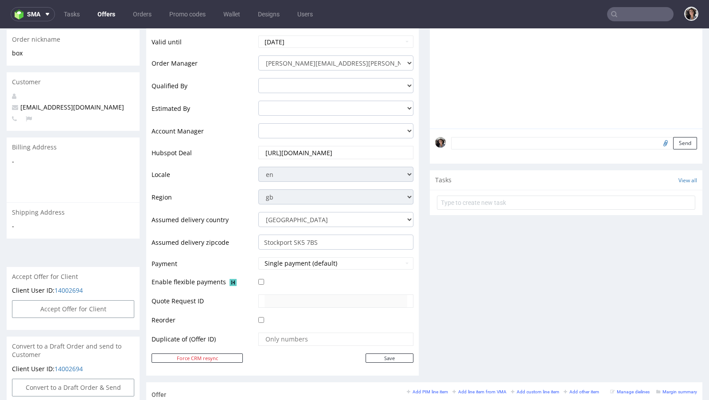
scroll to position [0, 0]
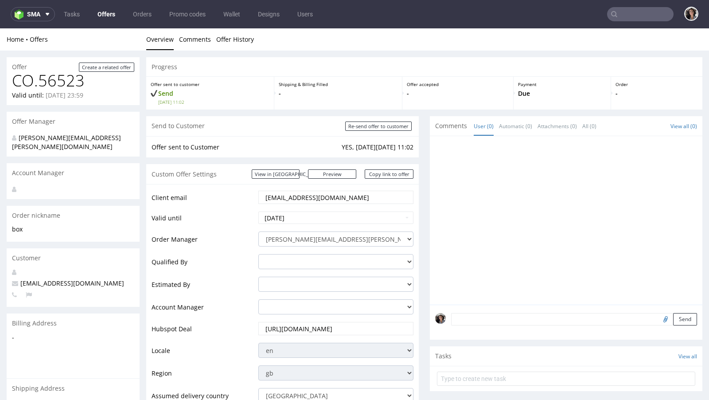
click at [321, 195] on input "[EMAIL_ADDRESS][DOMAIN_NAME]" at bounding box center [336, 197] width 143 height 12
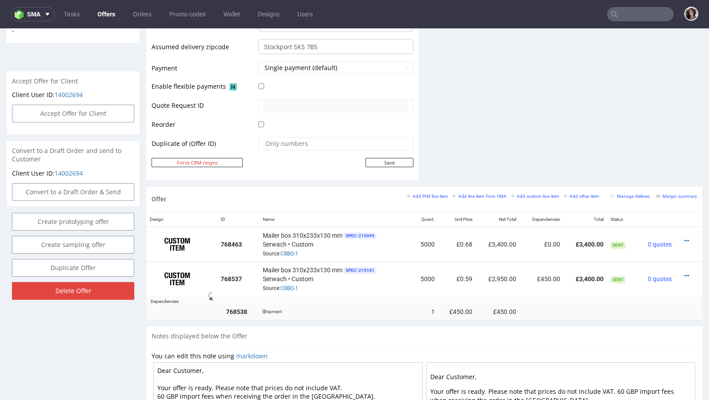
scroll to position [338, 0]
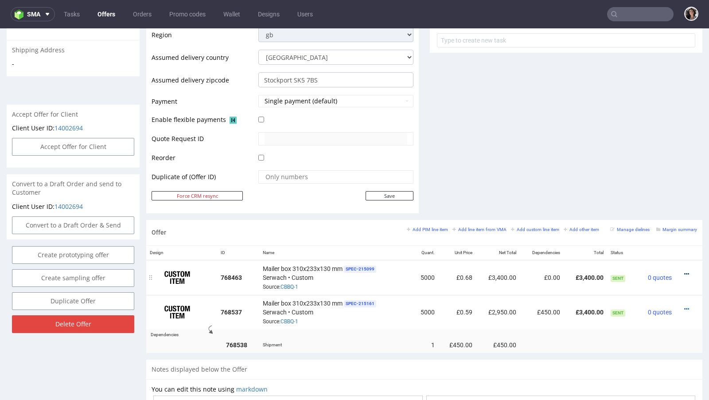
click at [685, 271] on icon at bounding box center [687, 274] width 5 height 6
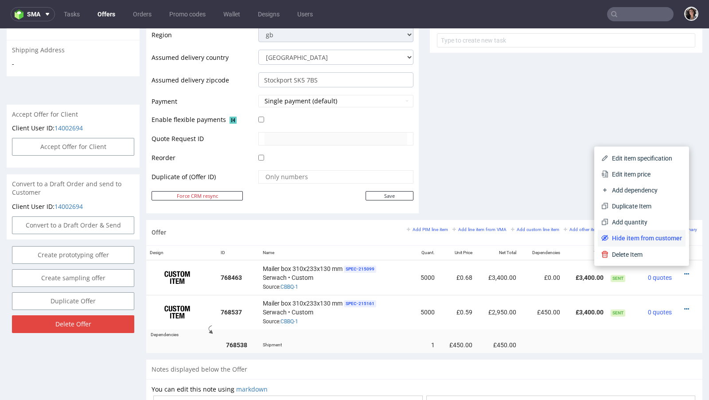
click at [654, 239] on span "Hide item from customer" at bounding box center [646, 238] width 74 height 9
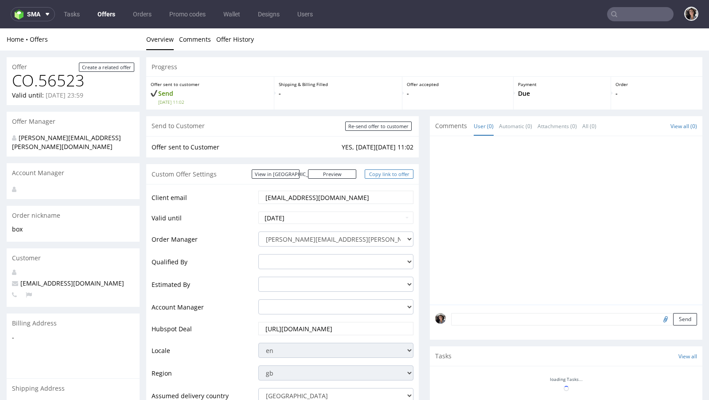
scroll to position [0, 0]
click at [392, 176] on link "Copy link to offer" at bounding box center [389, 173] width 49 height 9
click at [300, 171] on link "View in [GEOGRAPHIC_DATA]" at bounding box center [276, 173] width 48 height 9
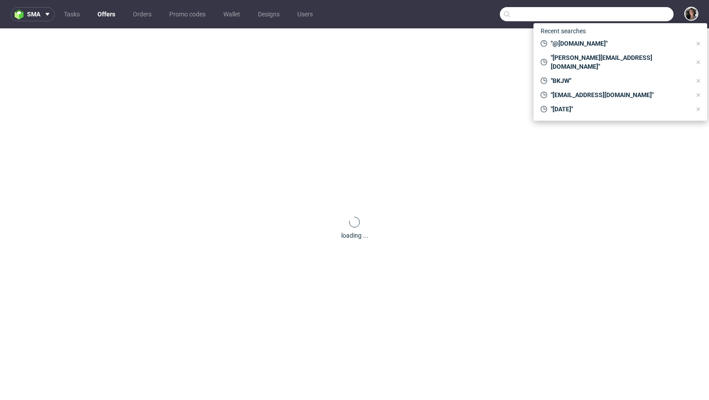
click at [630, 11] on input "text" at bounding box center [587, 14] width 174 height 14
paste input "[EMAIL_ADDRESS][DOMAIN_NAME]"
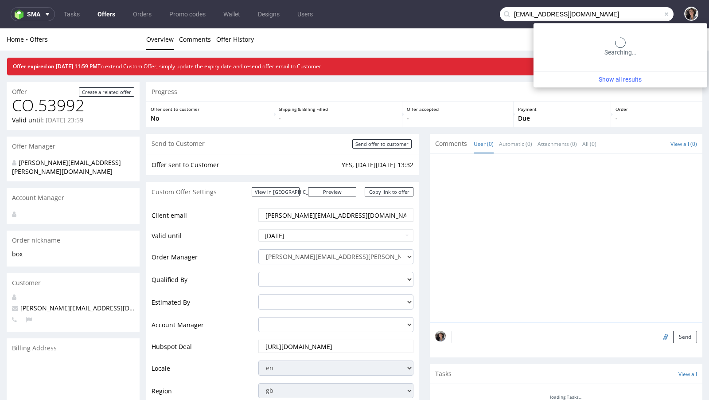
type input "hello@thecaninemenu.co.uk"
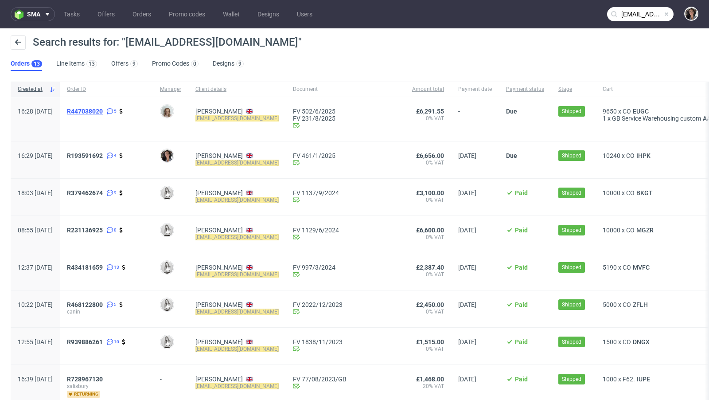
click at [103, 113] on span "R447038020" at bounding box center [85, 111] width 36 height 7
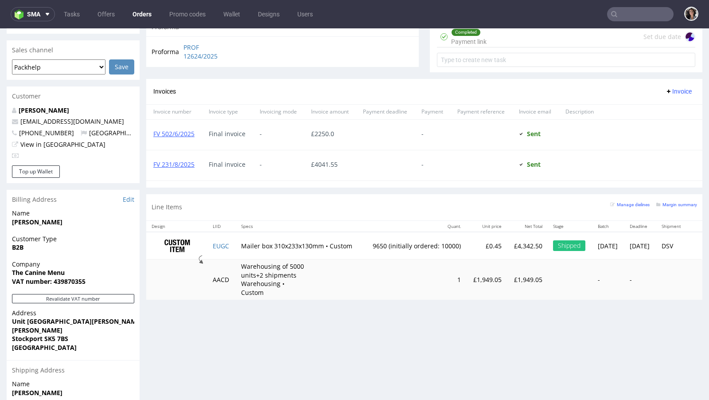
scroll to position [338, 0]
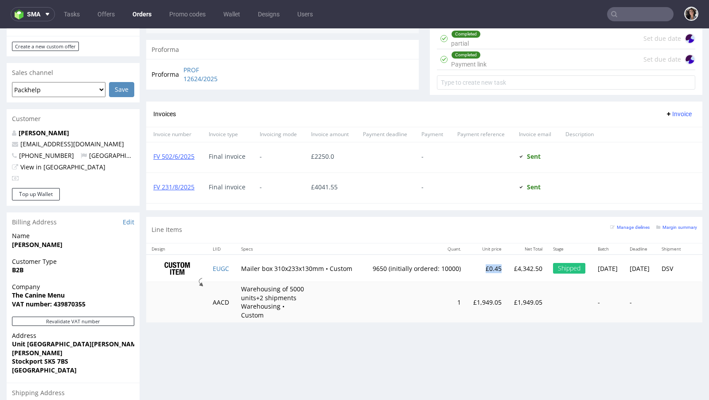
copy td "£0.45"
drag, startPoint x: 477, startPoint y: 268, endPoint x: 455, endPoint y: 268, distance: 21.7
click at [466, 268] on td "£0.45" at bounding box center [486, 269] width 41 height 28
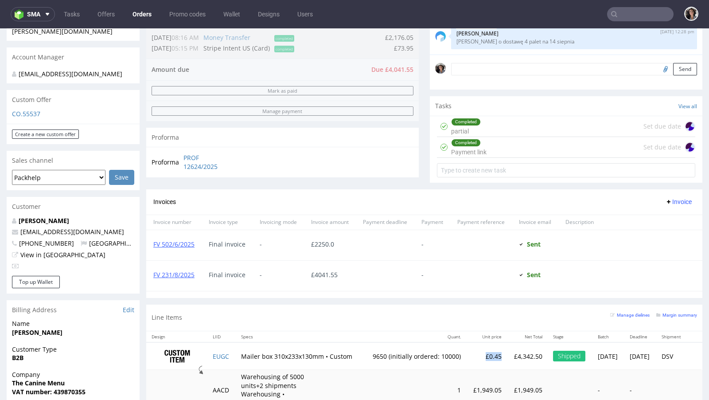
scroll to position [179, 0]
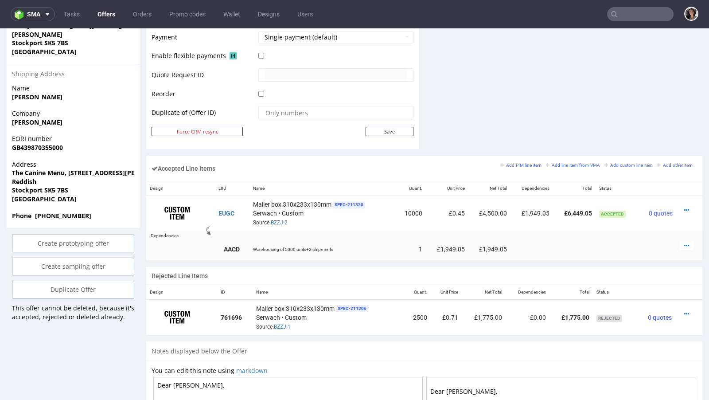
scroll to position [471, 0]
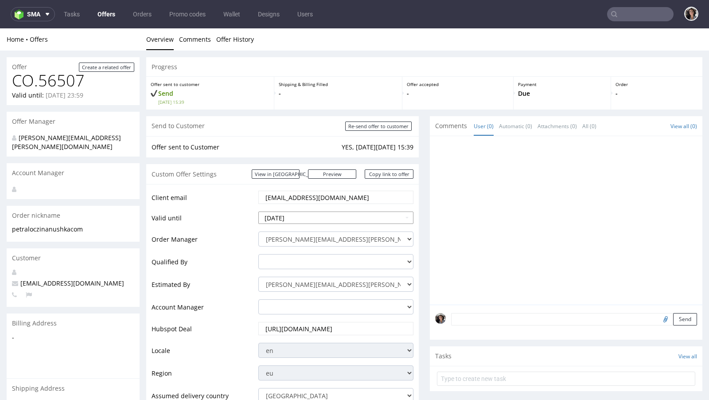
click at [304, 217] on input "[DATE]" at bounding box center [335, 217] width 155 height 12
